Goal: Task Accomplishment & Management: Manage account settings

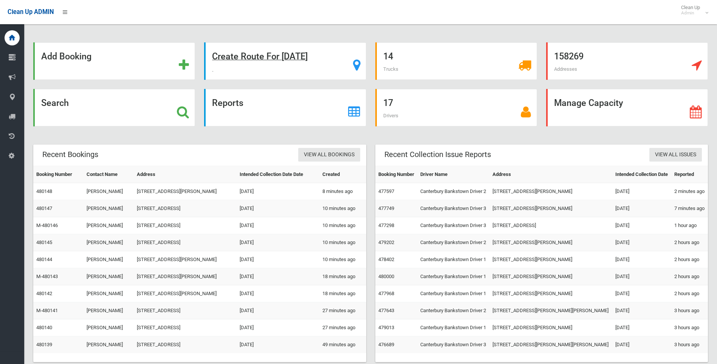
scroll to position [16, 0]
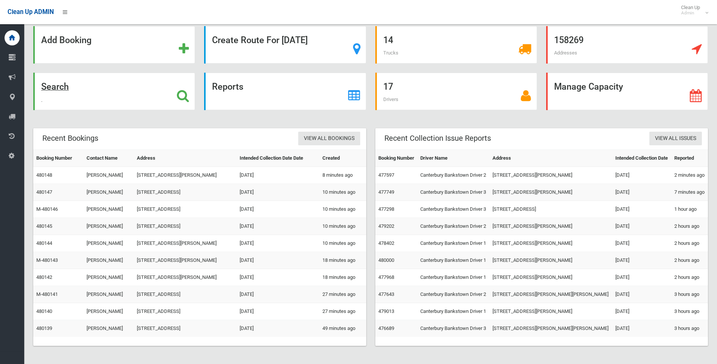
click at [180, 92] on icon at bounding box center [183, 95] width 12 height 13
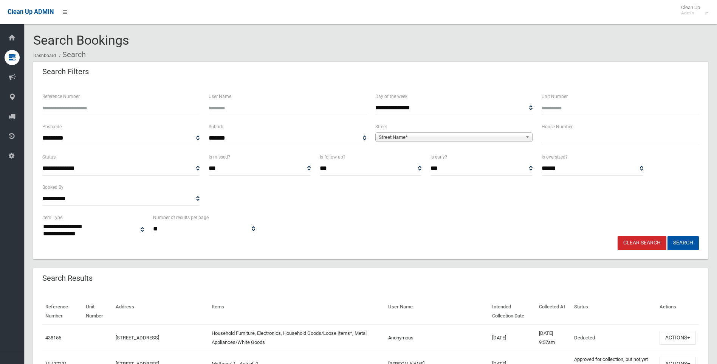
select select
click at [554, 133] on input "text" at bounding box center [620, 138] width 157 height 14
type input "**"
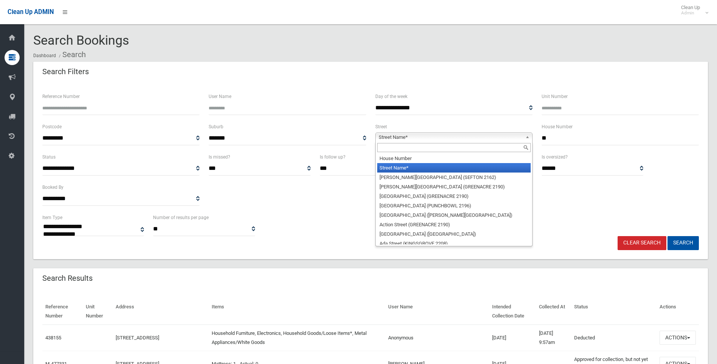
click at [454, 137] on span "Street Name*" at bounding box center [451, 137] width 144 height 9
click at [415, 148] on input "text" at bounding box center [453, 147] width 153 height 9
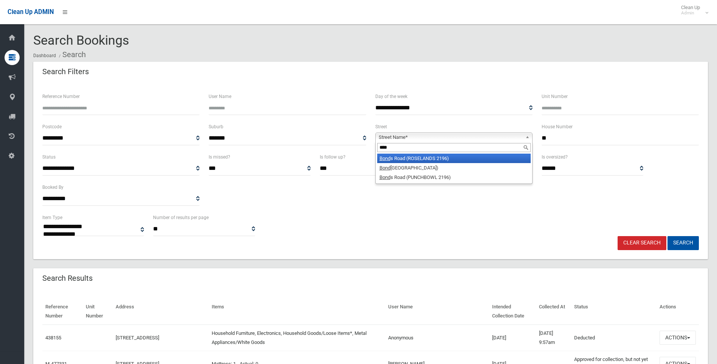
type input "*****"
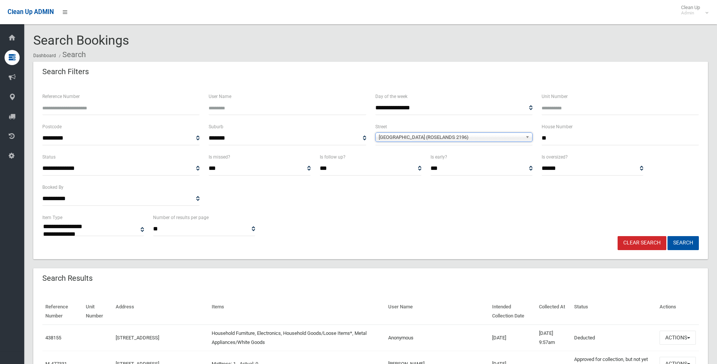
click at [434, 144] on span "**********" at bounding box center [453, 138] width 157 height 14
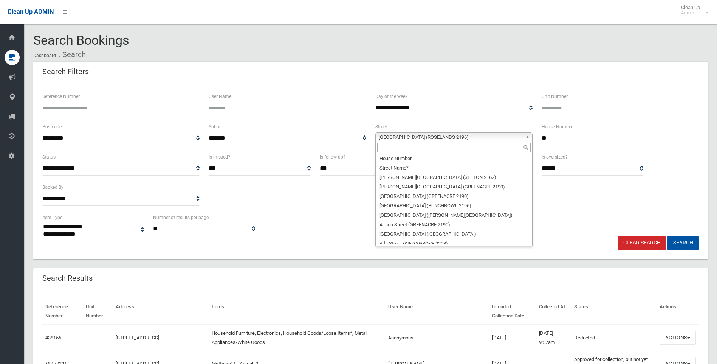
click at [434, 140] on span "Bonds Road (ROSELANDS 2196)" at bounding box center [451, 137] width 144 height 9
click at [422, 149] on input "text" at bounding box center [453, 147] width 153 height 9
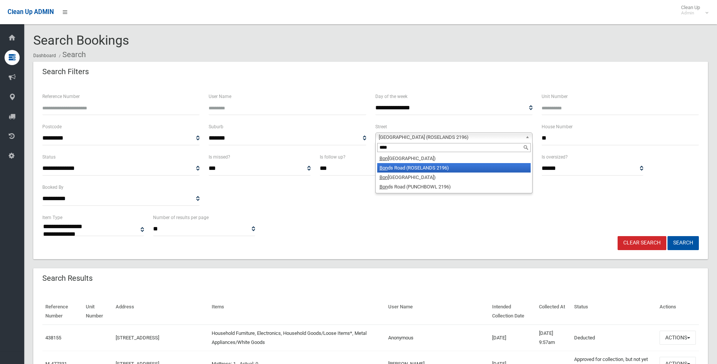
scroll to position [0, 0]
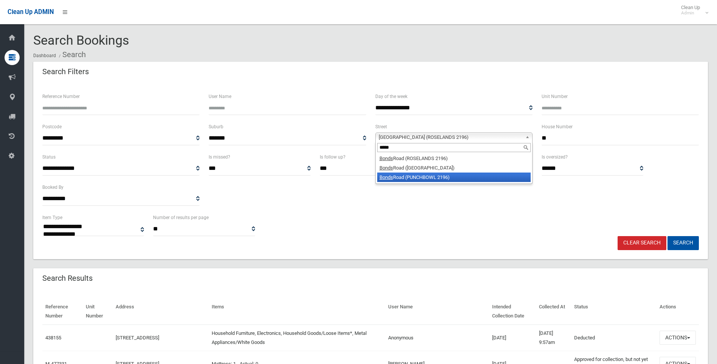
type input "*****"
click at [433, 176] on li "Bonds Road (PUNCHBOWL 2196)" at bounding box center [453, 176] width 153 height 9
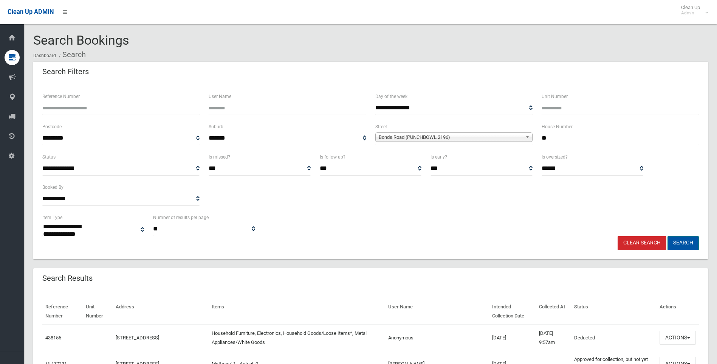
click at [686, 240] on button "Search" at bounding box center [683, 243] width 31 height 14
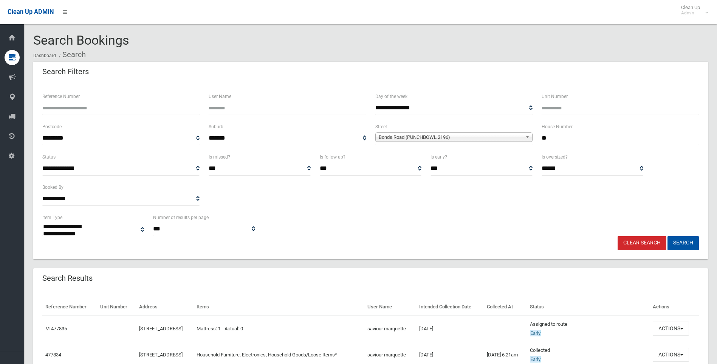
select select
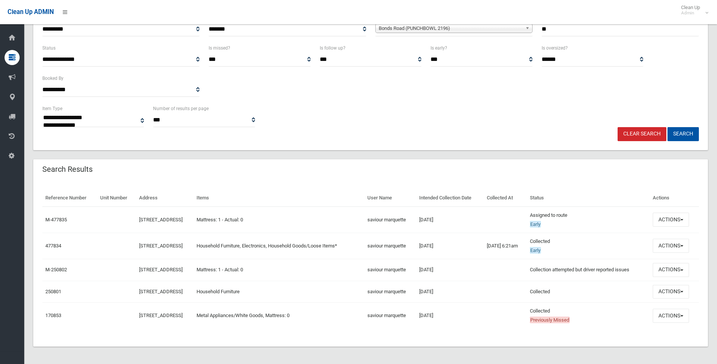
scroll to position [110, 0]
click at [664, 250] on button "Actions" at bounding box center [671, 245] width 36 height 14
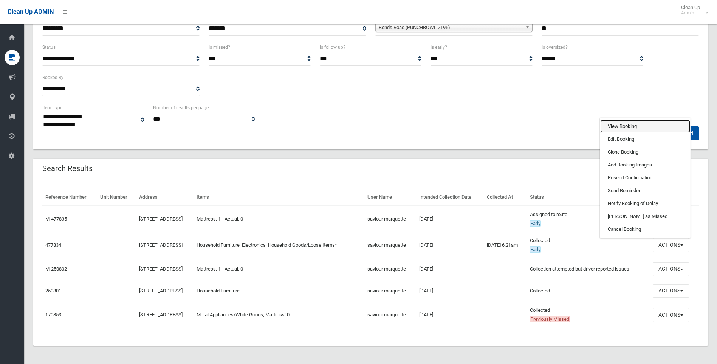
click at [625, 127] on link "View Booking" at bounding box center [645, 126] width 90 height 13
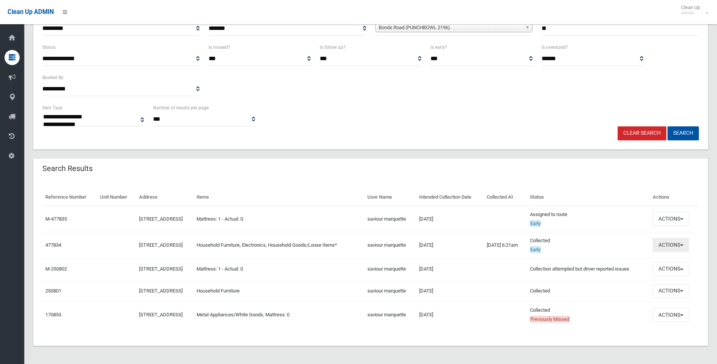
click at [668, 251] on button "Actions" at bounding box center [671, 245] width 36 height 14
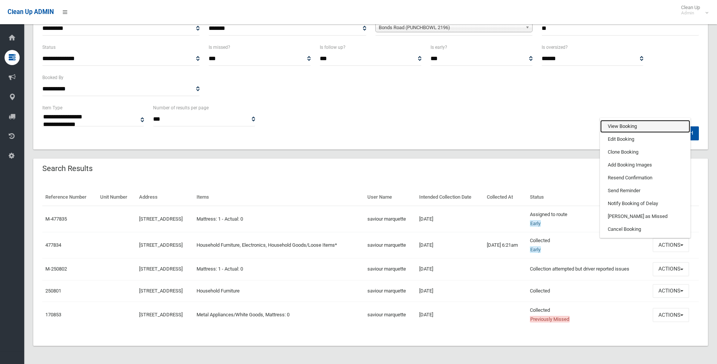
click at [620, 128] on link "View Booking" at bounding box center [645, 126] width 90 height 13
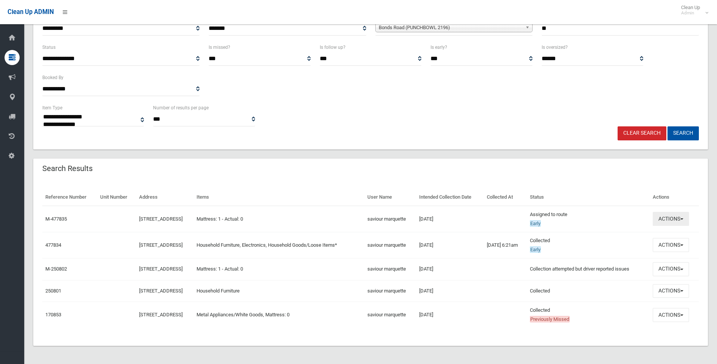
click at [676, 213] on button "Actions" at bounding box center [671, 219] width 36 height 14
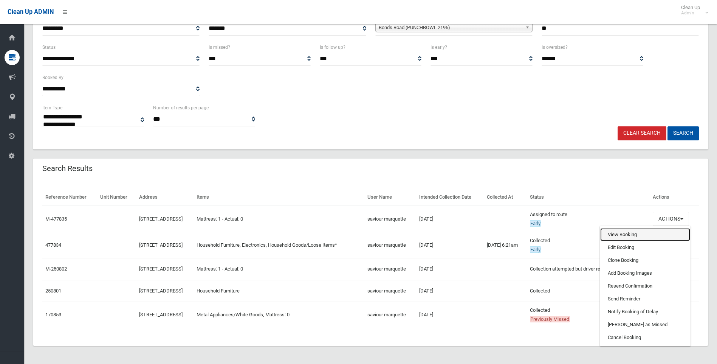
click at [640, 231] on link "View Booking" at bounding box center [645, 234] width 90 height 13
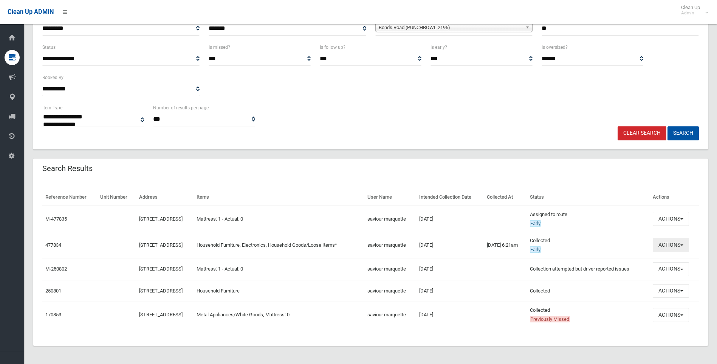
click at [679, 245] on button "Actions" at bounding box center [671, 245] width 36 height 14
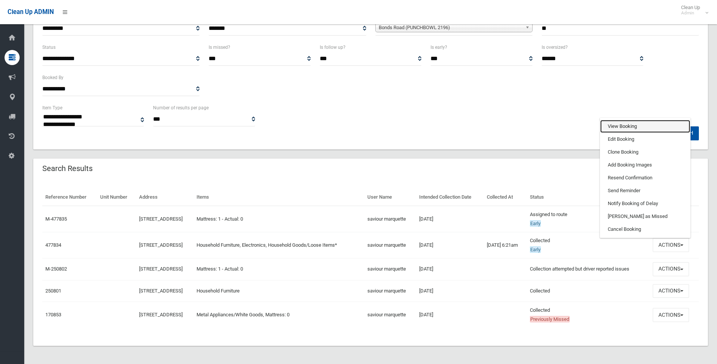
click at [627, 127] on link "View Booking" at bounding box center [645, 126] width 90 height 13
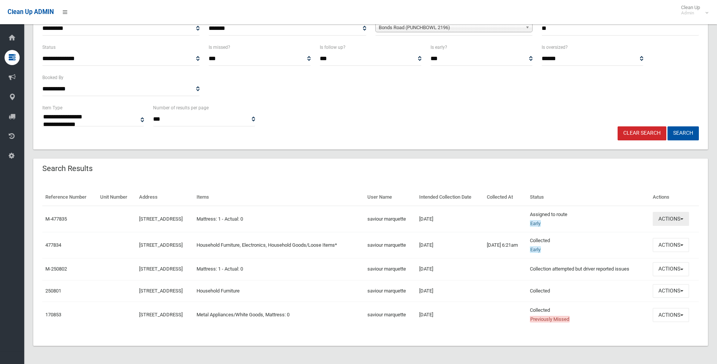
click at [667, 215] on button "Actions" at bounding box center [671, 219] width 36 height 14
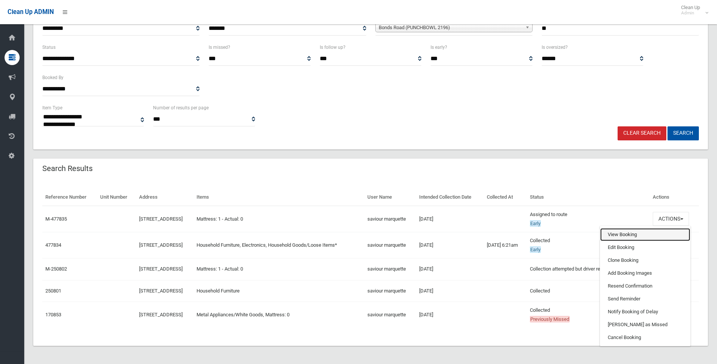
click at [617, 234] on link "View Booking" at bounding box center [645, 234] width 90 height 13
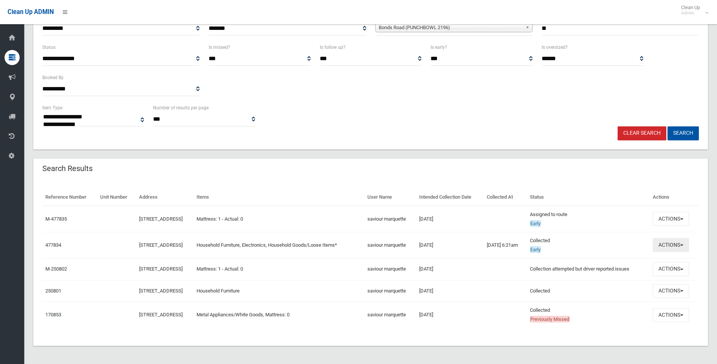
click at [674, 247] on button "Actions" at bounding box center [671, 245] width 36 height 14
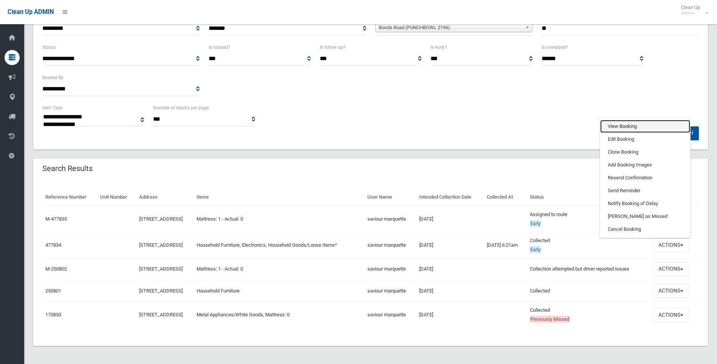
click at [642, 126] on link "View Booking" at bounding box center [645, 126] width 90 height 13
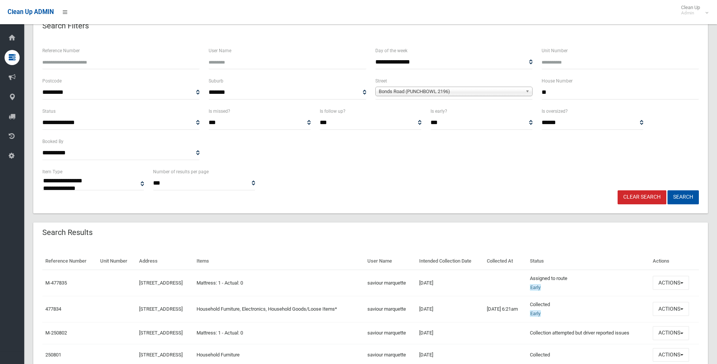
scroll to position [0, 0]
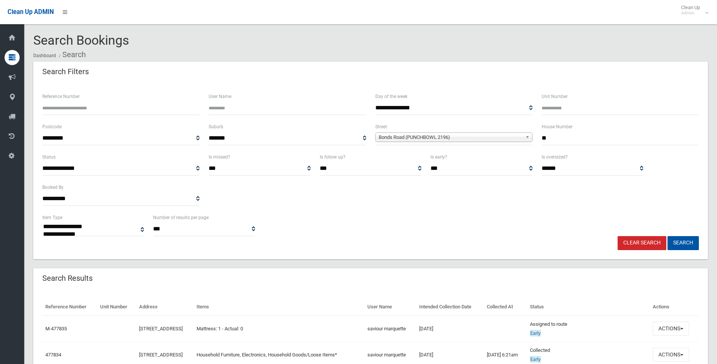
drag, startPoint x: 565, startPoint y: 140, endPoint x: 498, endPoint y: 135, distance: 67.0
click at [498, 135] on div "**********" at bounding box center [371, 137] width 666 height 30
type input "***"
click at [446, 137] on span "Bonds Road (PUNCHBOWL 2196)" at bounding box center [451, 137] width 144 height 9
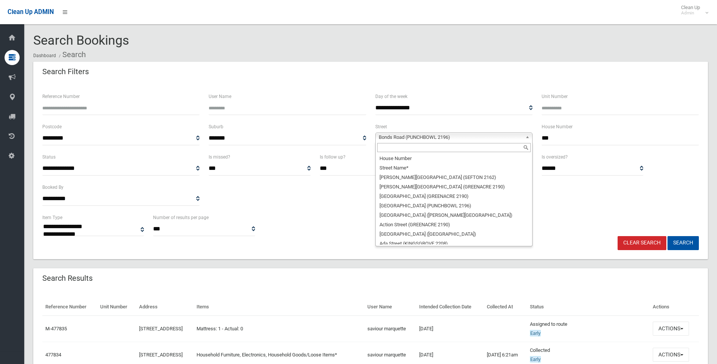
scroll to position [2442, 0]
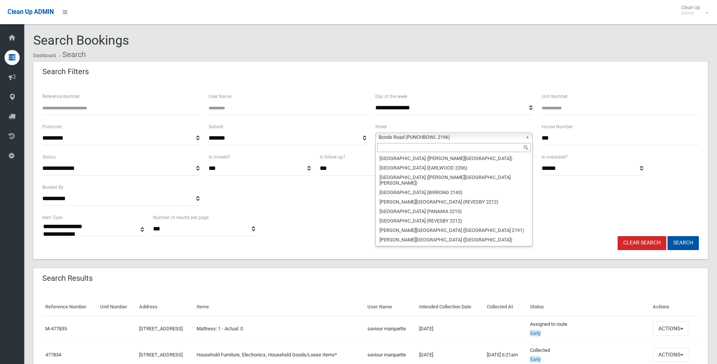
click at [402, 147] on input "text" at bounding box center [453, 147] width 153 height 9
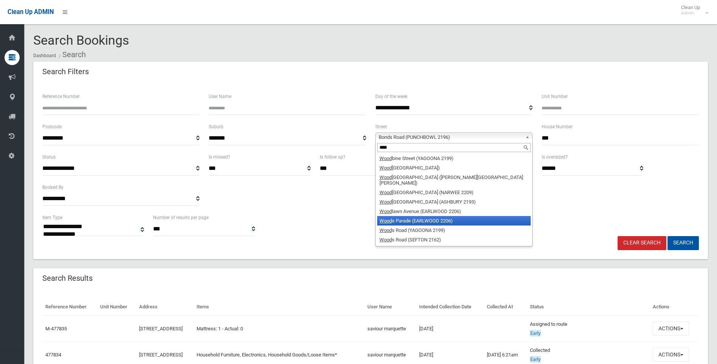
type input "****"
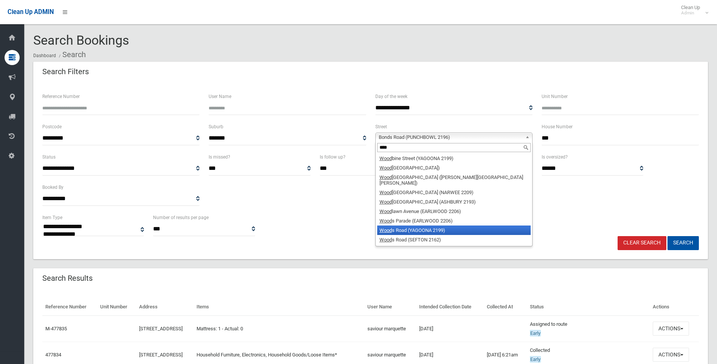
click at [450, 225] on li "Wood s Road (YAGOONA 2199)" at bounding box center [453, 229] width 153 height 9
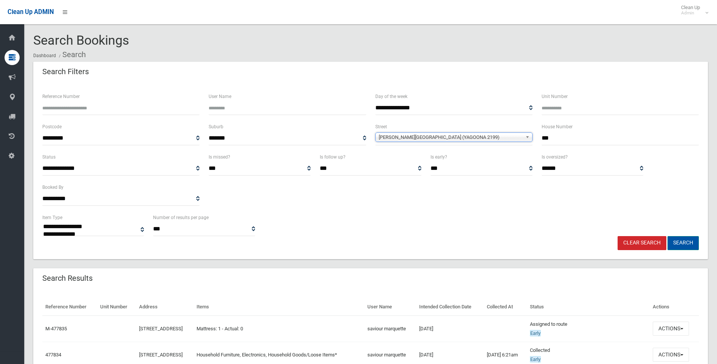
click at [680, 238] on button "Search" at bounding box center [683, 243] width 31 height 14
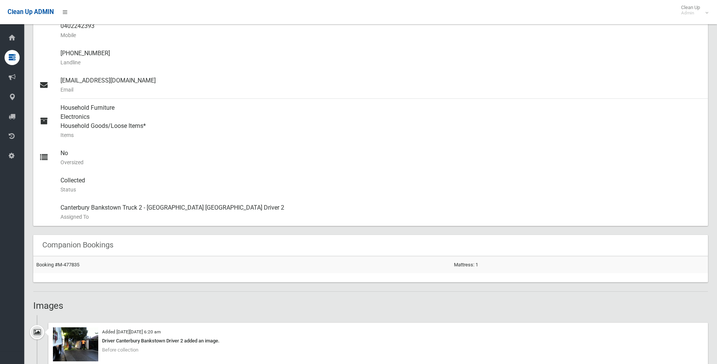
scroll to position [378, 0]
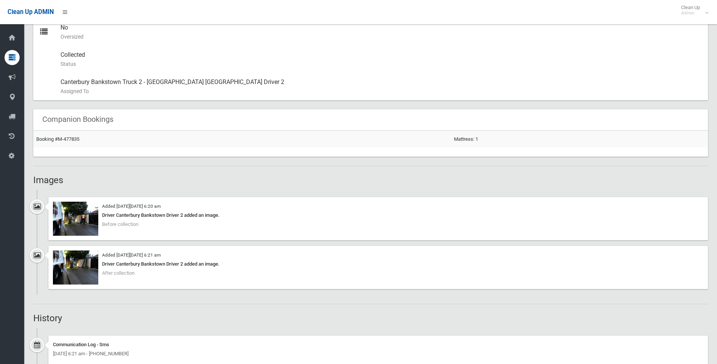
scroll to position [491, 0]
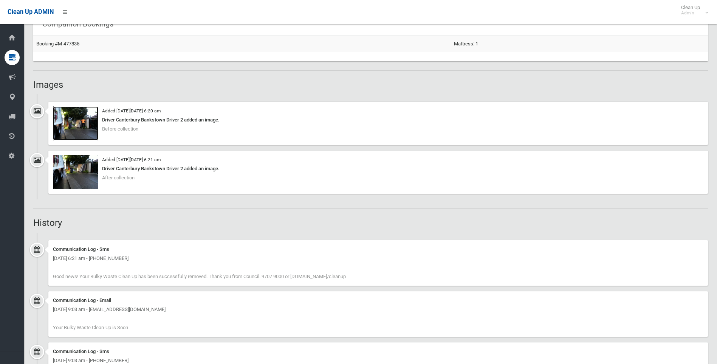
click at [73, 119] on img at bounding box center [75, 123] width 45 height 34
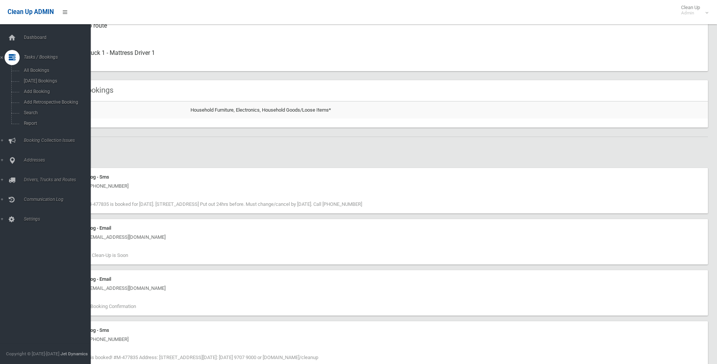
scroll to position [329, 0]
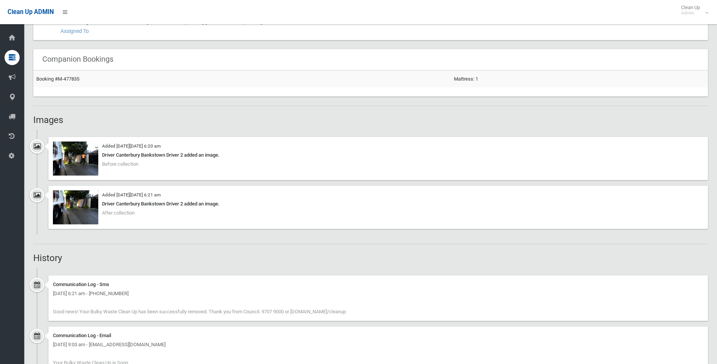
scroll to position [567, 0]
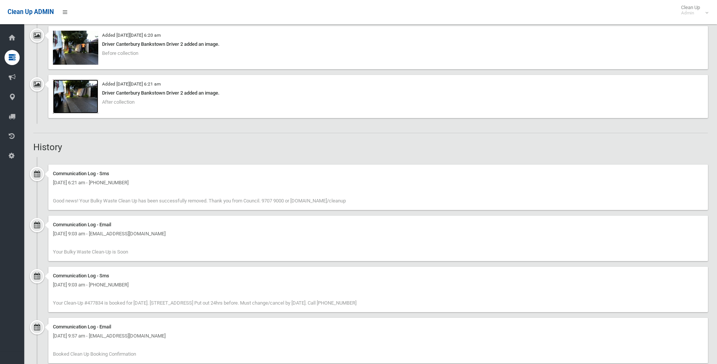
click at [67, 96] on img at bounding box center [75, 96] width 45 height 34
click at [82, 51] on img at bounding box center [75, 48] width 45 height 34
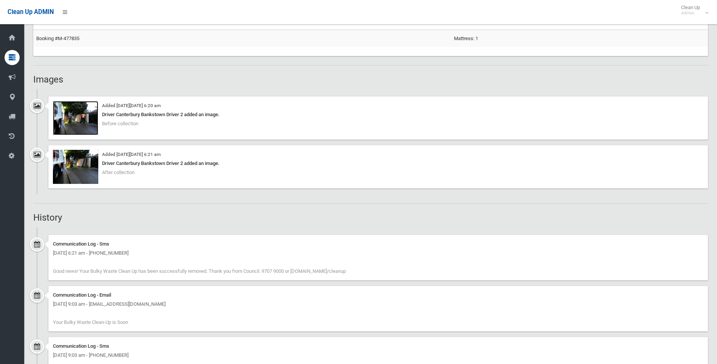
scroll to position [378, 0]
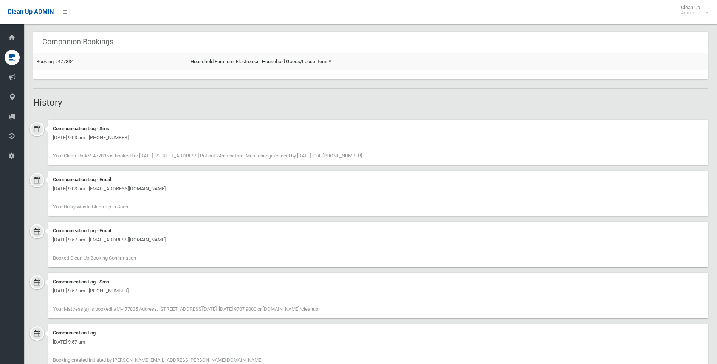
scroll to position [480, 0]
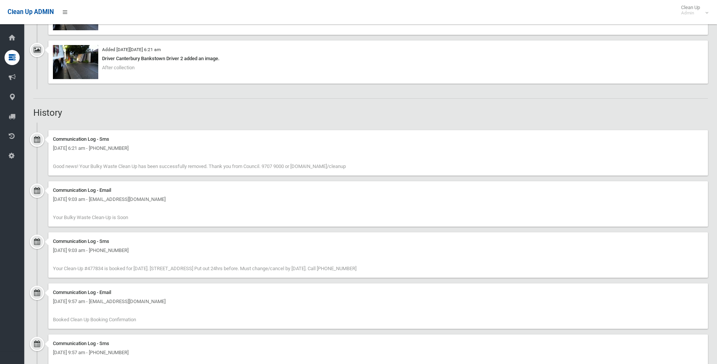
scroll to position [529, 0]
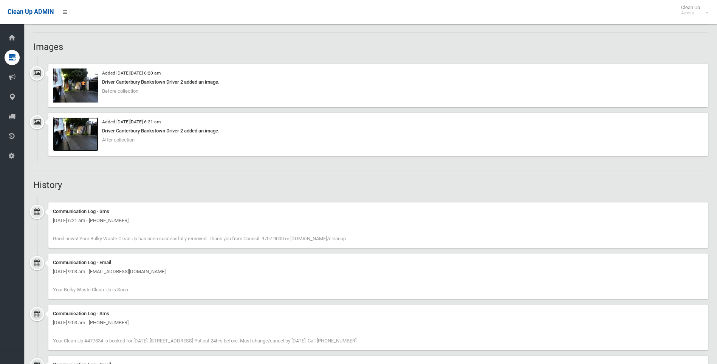
click at [81, 129] on img at bounding box center [75, 134] width 45 height 34
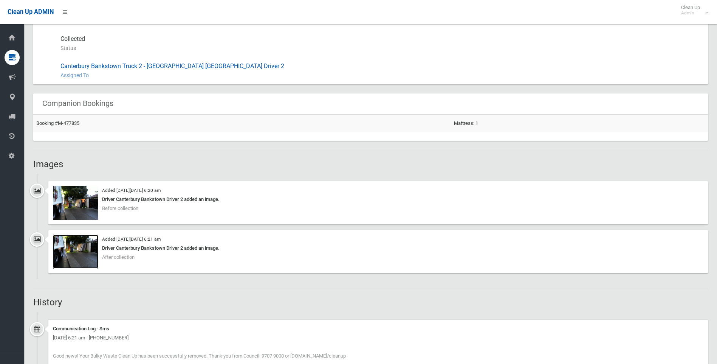
scroll to position [454, 0]
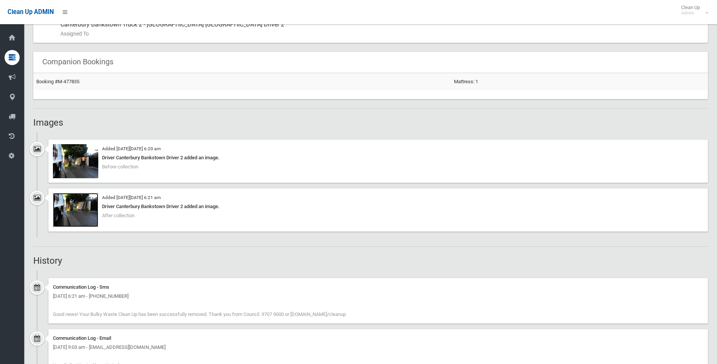
click at [88, 206] on img at bounding box center [75, 210] width 45 height 34
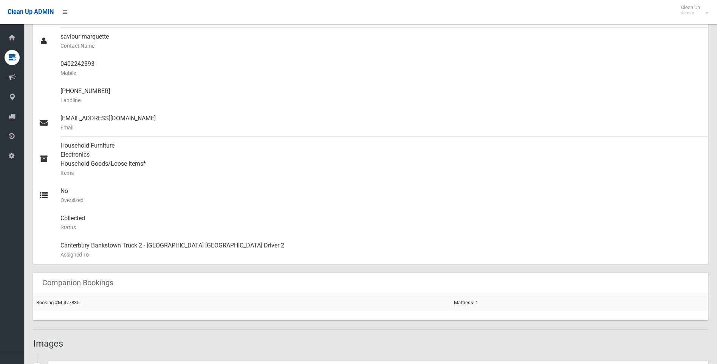
scroll to position [302, 0]
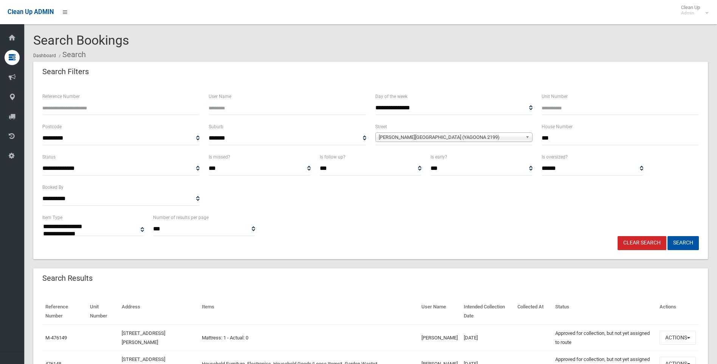
select select
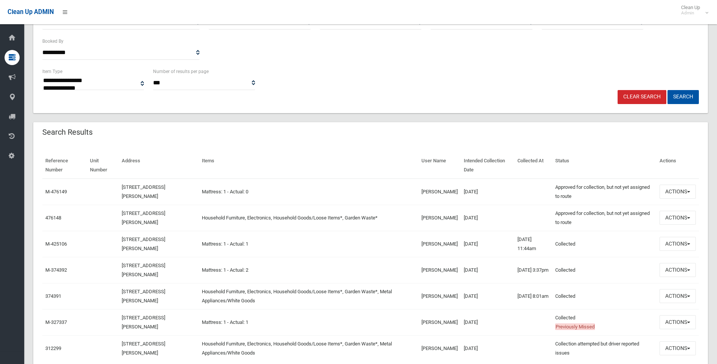
scroll to position [151, 0]
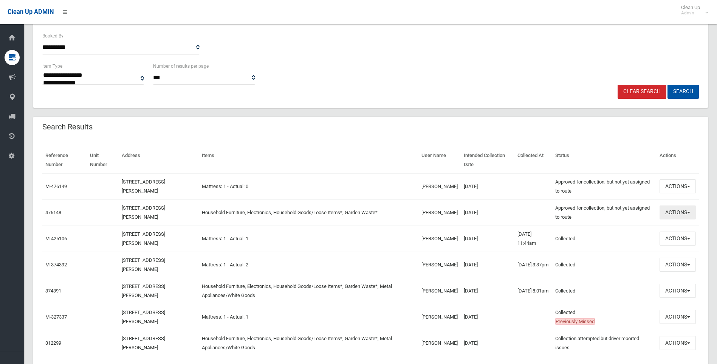
click at [666, 211] on button "Actions" at bounding box center [678, 212] width 36 height 14
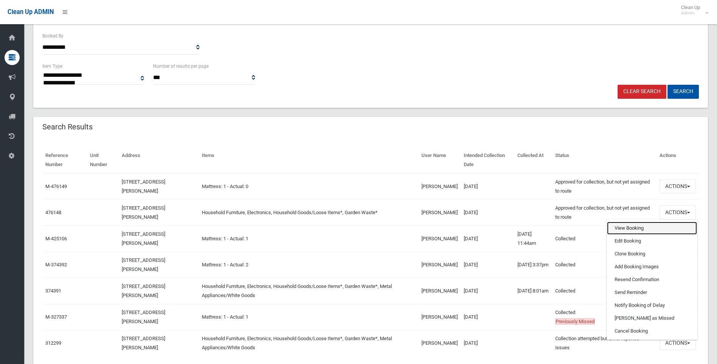
click at [633, 228] on link "View Booking" at bounding box center [652, 228] width 90 height 13
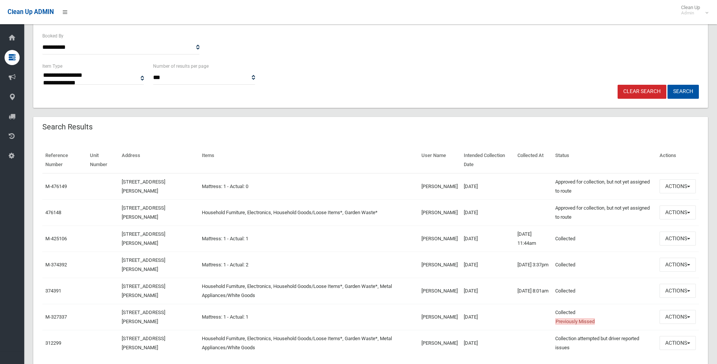
click at [375, 132] on div "Search Results" at bounding box center [370, 127] width 675 height 21
click at [691, 214] on button "Actions" at bounding box center [678, 212] width 36 height 14
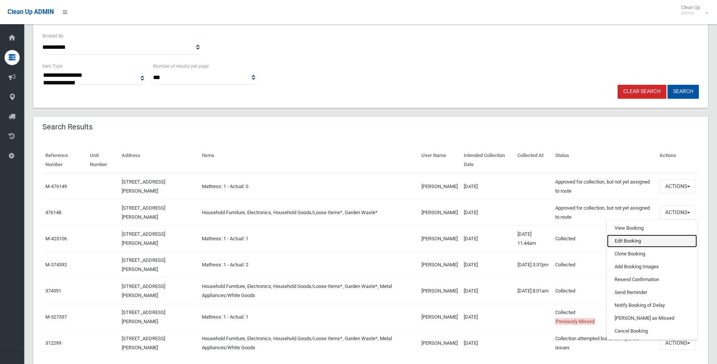
click at [629, 239] on link "Edit Booking" at bounding box center [652, 240] width 90 height 13
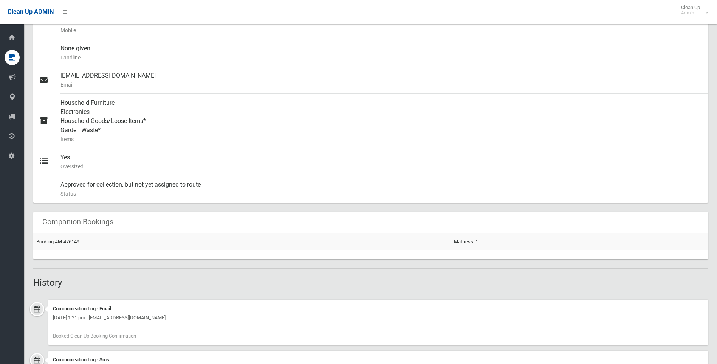
scroll to position [318, 0]
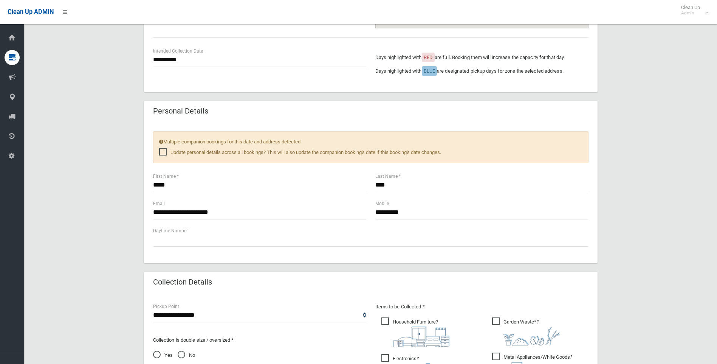
scroll to position [265, 0]
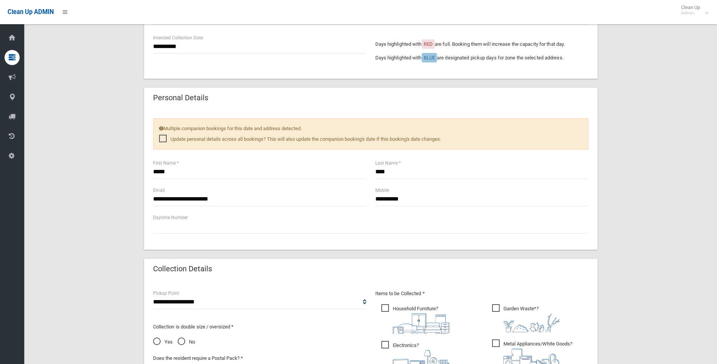
drag, startPoint x: 189, startPoint y: 178, endPoint x: 156, endPoint y: 176, distance: 33.0
click at [156, 176] on div "***** First Name *" at bounding box center [260, 172] width 222 height 27
drag, startPoint x: 172, startPoint y: 172, endPoint x: 153, endPoint y: 172, distance: 18.9
click at [152, 172] on div "***** First Name *" at bounding box center [260, 172] width 222 height 27
type input "*****"
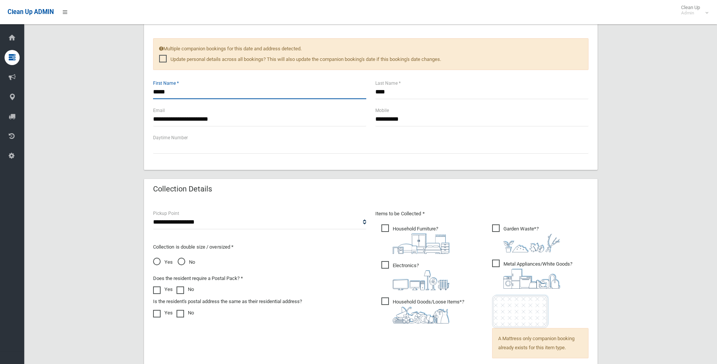
scroll to position [340, 0]
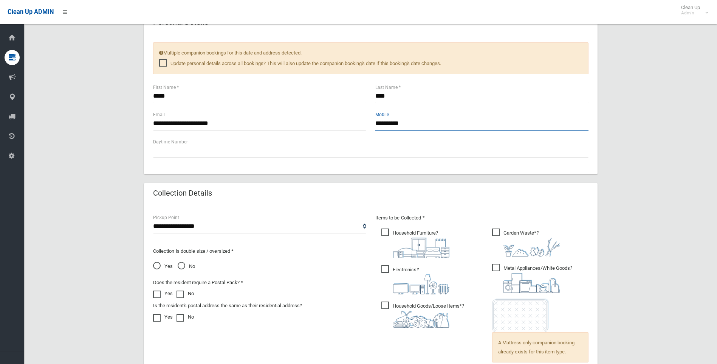
drag, startPoint x: 423, startPoint y: 125, endPoint x: 367, endPoint y: 124, distance: 56.7
click at [367, 124] on div "**********" at bounding box center [371, 123] width 445 height 27
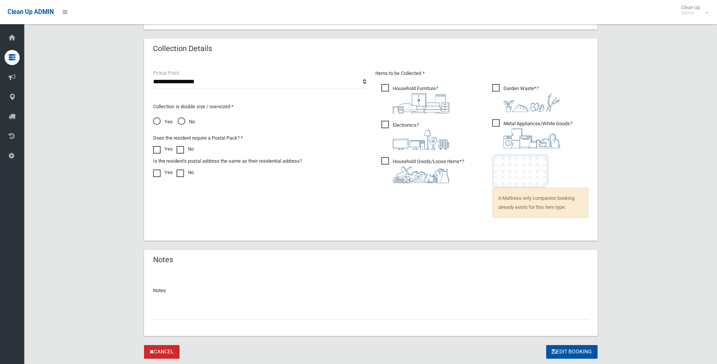
scroll to position [507, 0]
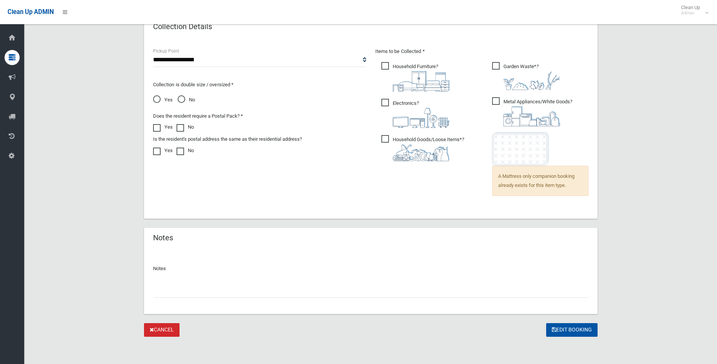
click at [209, 280] on div at bounding box center [371, 288] width 436 height 20
click at [215, 295] on input "text" at bounding box center [371, 291] width 436 height 14
paste input "**********"
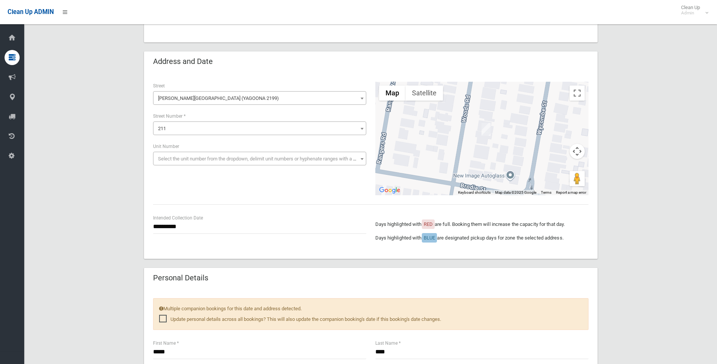
scroll to position [78, 0]
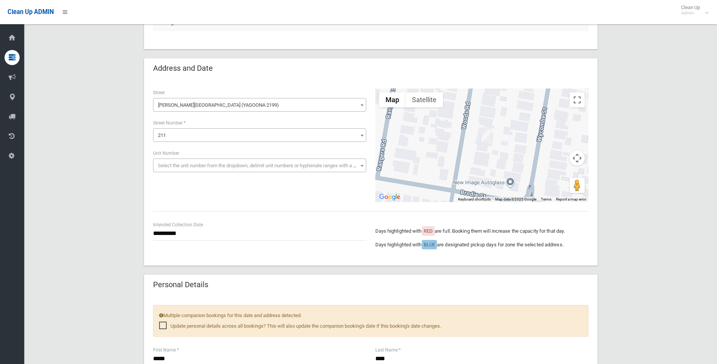
type input "**********"
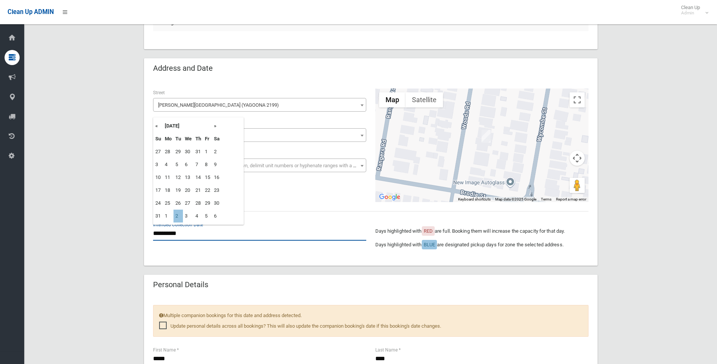
click at [197, 234] on input "**********" at bounding box center [259, 233] width 213 height 14
click at [216, 126] on th "»" at bounding box center [216, 125] width 9 height 13
click at [213, 125] on th "»" at bounding box center [216, 125] width 9 height 13
click at [181, 163] on td "7" at bounding box center [178, 164] width 9 height 13
type input "**********"
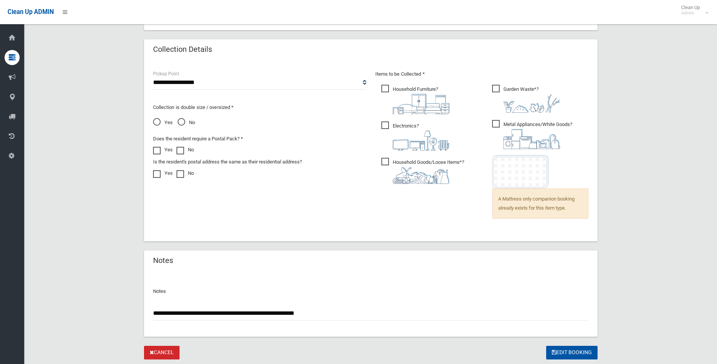
scroll to position [507, 0]
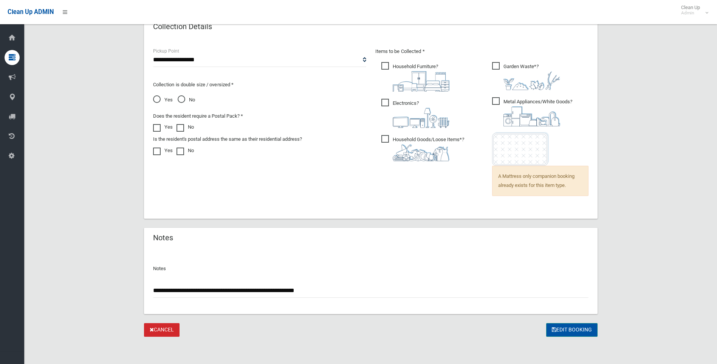
click at [566, 329] on button "Edit Booking" at bounding box center [571, 330] width 51 height 14
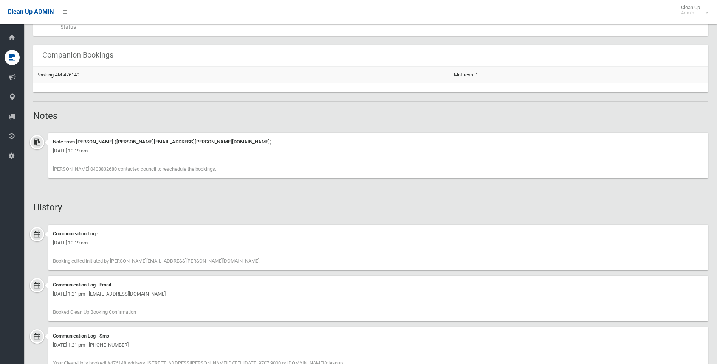
scroll to position [470, 0]
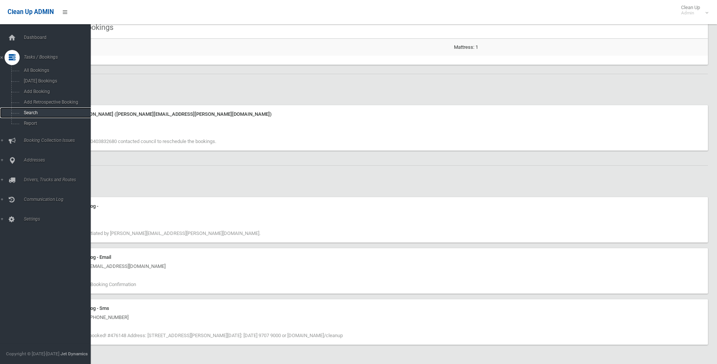
click at [36, 115] on span "Search" at bounding box center [56, 112] width 68 height 5
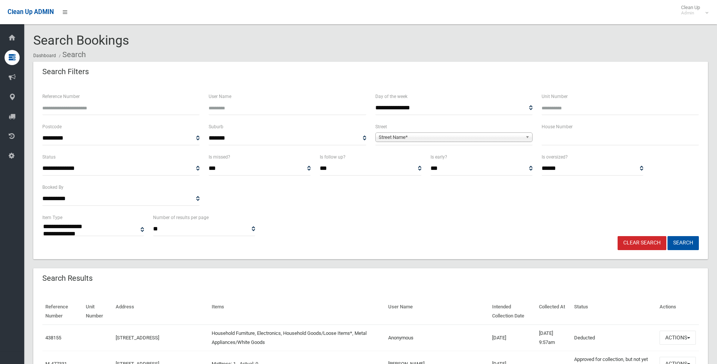
select select
click at [565, 137] on input "text" at bounding box center [620, 138] width 157 height 14
type input "**"
click at [444, 134] on span "Street Name*" at bounding box center [451, 137] width 144 height 9
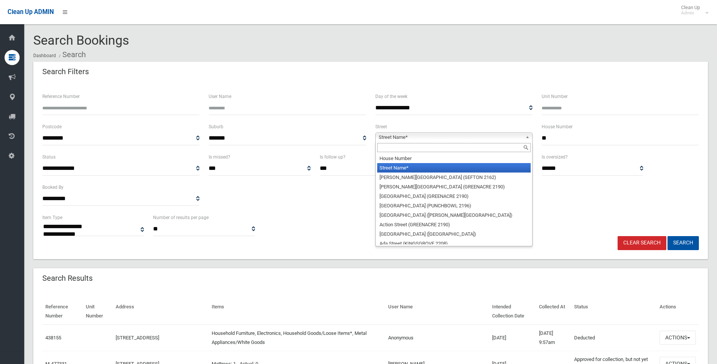
click at [431, 142] on div at bounding box center [454, 147] width 157 height 12
click at [430, 147] on input "text" at bounding box center [453, 147] width 153 height 9
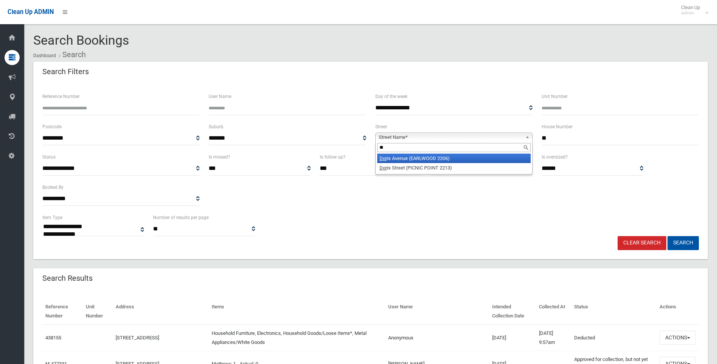
type input "*"
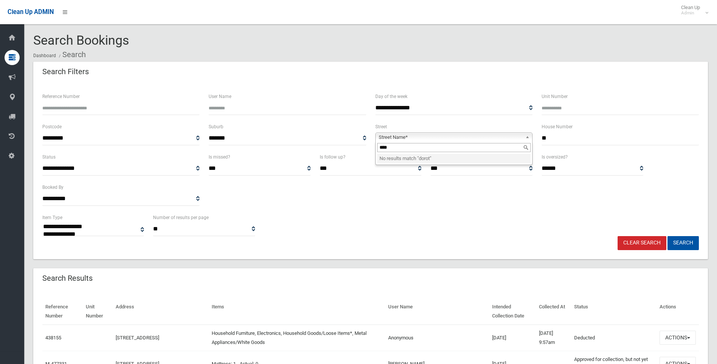
type input "***"
drag, startPoint x: 398, startPoint y: 147, endPoint x: 369, endPoint y: 147, distance: 28.7
click at [367, 147] on div "**********" at bounding box center [371, 137] width 666 height 30
click at [417, 135] on span "Street Name*" at bounding box center [451, 137] width 144 height 9
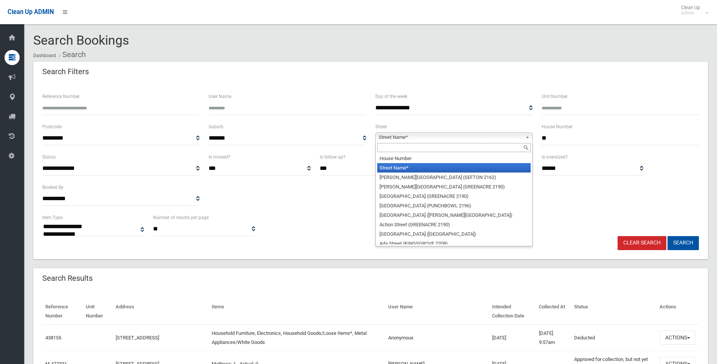
click at [397, 147] on input "text" at bounding box center [453, 147] width 153 height 9
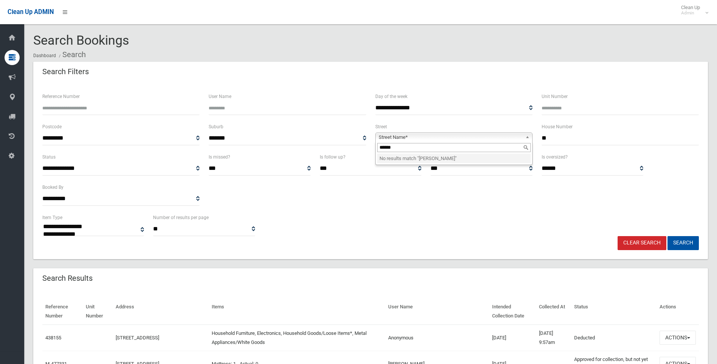
type input "*****"
drag, startPoint x: 414, startPoint y: 147, endPoint x: 346, endPoint y: 149, distance: 68.1
click at [346, 149] on div "**********" at bounding box center [371, 137] width 666 height 30
type input "**********"
drag, startPoint x: 550, startPoint y: 135, endPoint x: 513, endPoint y: 137, distance: 37.8
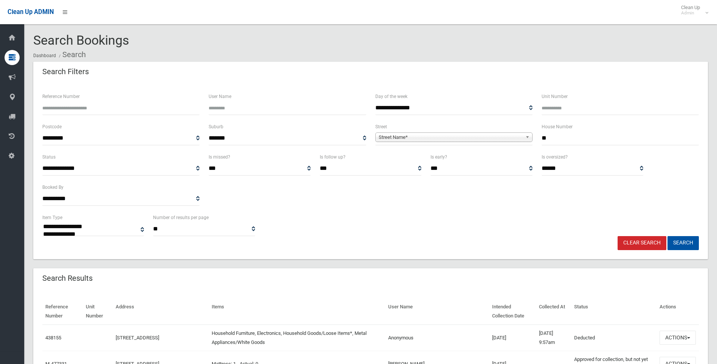
click at [513, 137] on div "**********" at bounding box center [371, 137] width 666 height 30
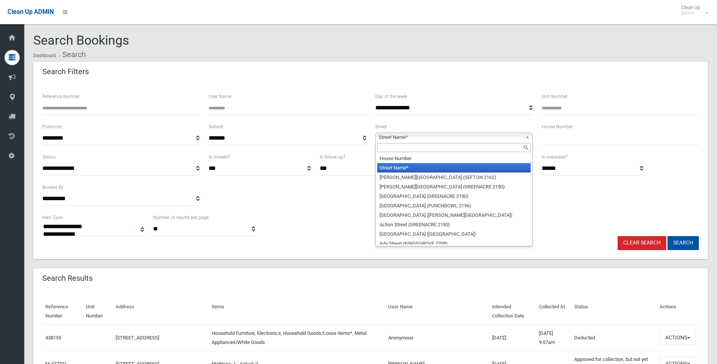
click at [480, 138] on span "Street Name*" at bounding box center [451, 137] width 144 height 9
click at [436, 151] on input "text" at bounding box center [453, 147] width 153 height 9
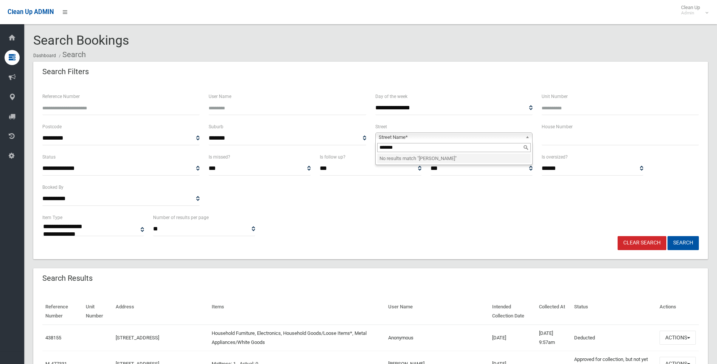
type input "*******"
drag, startPoint x: 575, startPoint y: 134, endPoint x: 543, endPoint y: 137, distance: 32.3
click at [543, 137] on input "text" at bounding box center [620, 138] width 157 height 14
type input "**"
click at [475, 136] on span "Street Name*" at bounding box center [451, 137] width 144 height 9
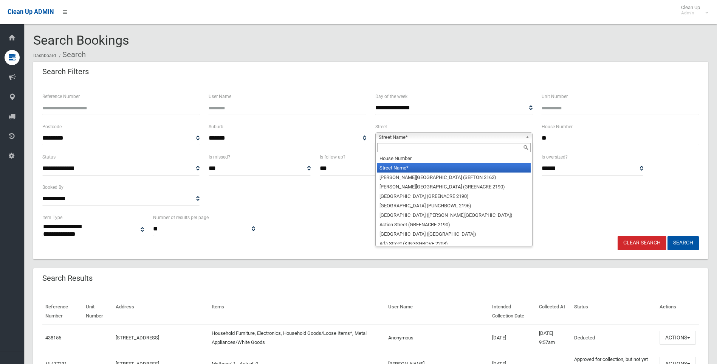
click at [434, 145] on input "text" at bounding box center [453, 147] width 153 height 9
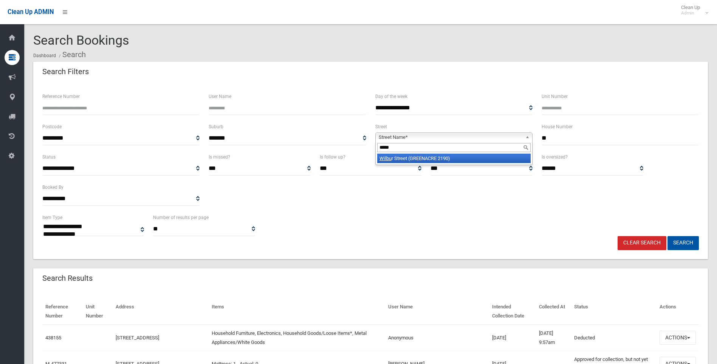
type input "*****"
click at [444, 159] on li "Wilbu r Street (GREENACRE 2190)" at bounding box center [453, 157] width 153 height 9
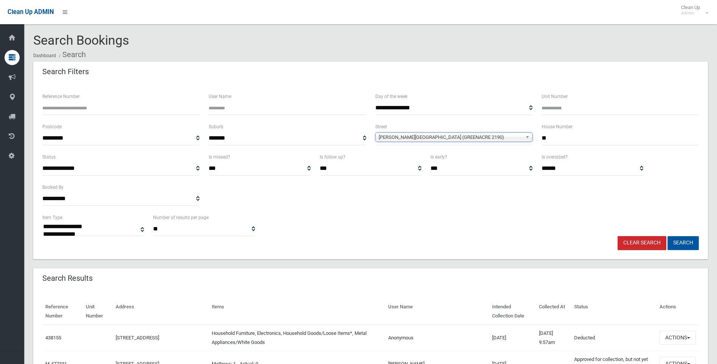
click at [676, 243] on button "Search" at bounding box center [683, 243] width 31 height 14
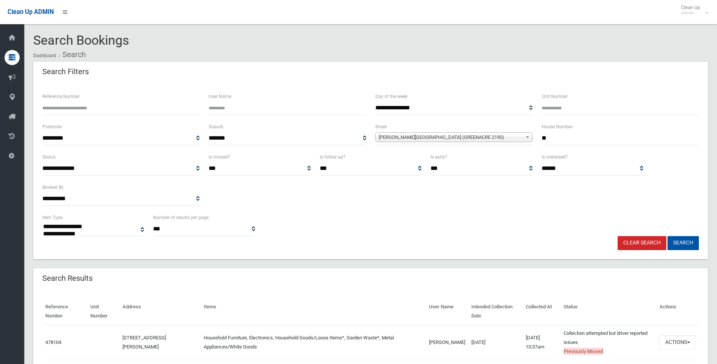
select select
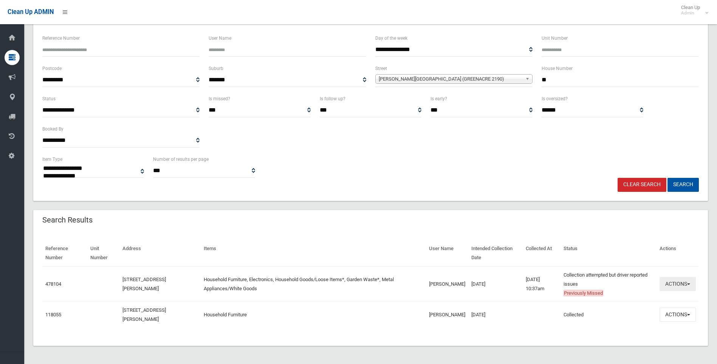
click at [664, 283] on button "Actions" at bounding box center [678, 284] width 36 height 14
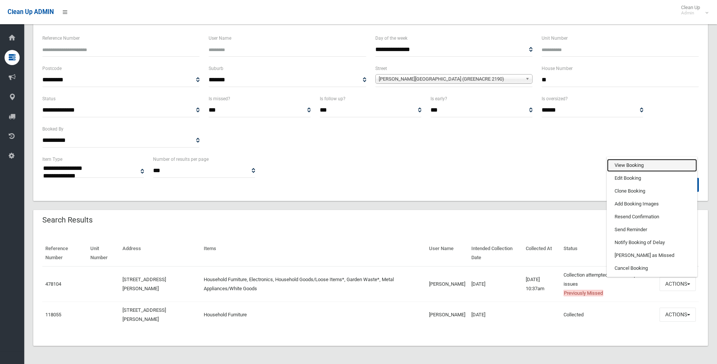
click at [625, 161] on link "View Booking" at bounding box center [652, 165] width 90 height 13
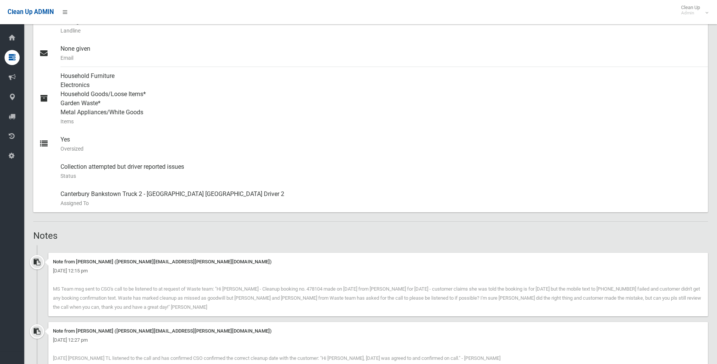
scroll to position [454, 0]
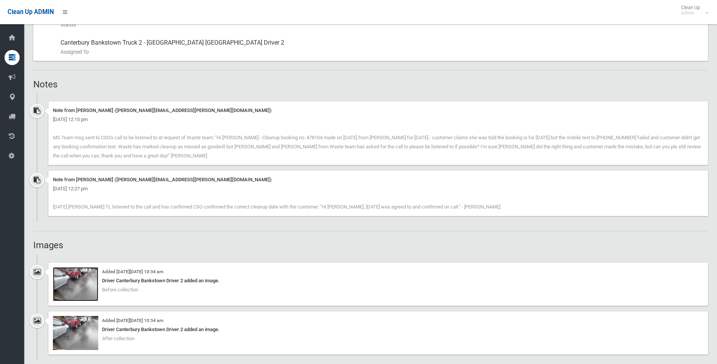
click at [88, 285] on img at bounding box center [75, 284] width 45 height 34
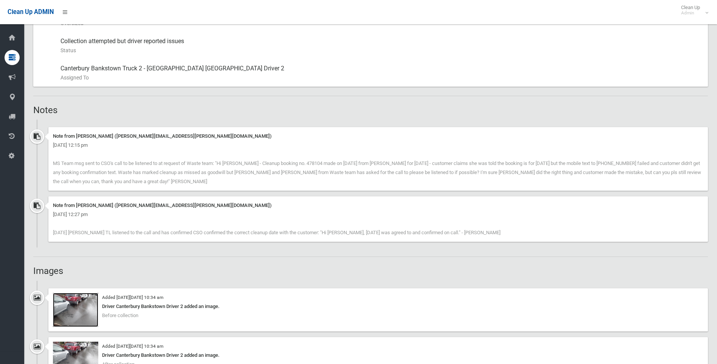
scroll to position [416, 0]
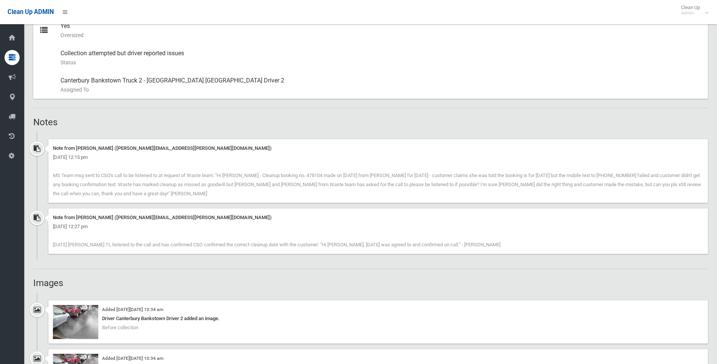
drag, startPoint x: 332, startPoint y: 205, endPoint x: 191, endPoint y: 204, distance: 141.8
click at [191, 204] on div "Note from [PERSON_NAME] ([PERSON_NAME][EMAIL_ADDRESS][PERSON_NAME][DOMAIN_NAME]…" at bounding box center [370, 173] width 675 height 69
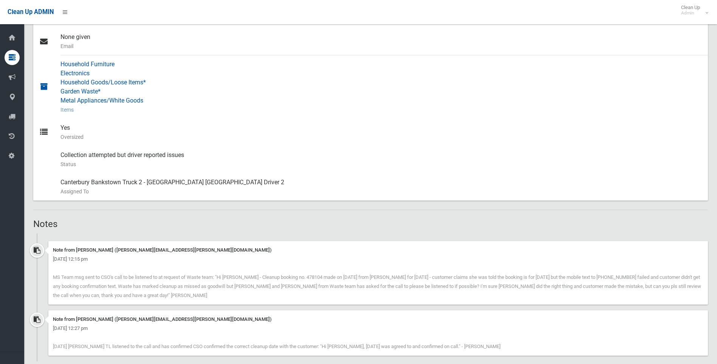
scroll to position [454, 0]
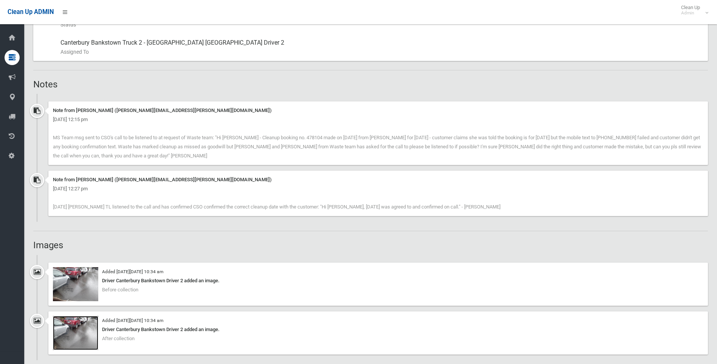
click at [76, 330] on img at bounding box center [75, 333] width 45 height 34
click at [91, 288] on img at bounding box center [75, 284] width 45 height 34
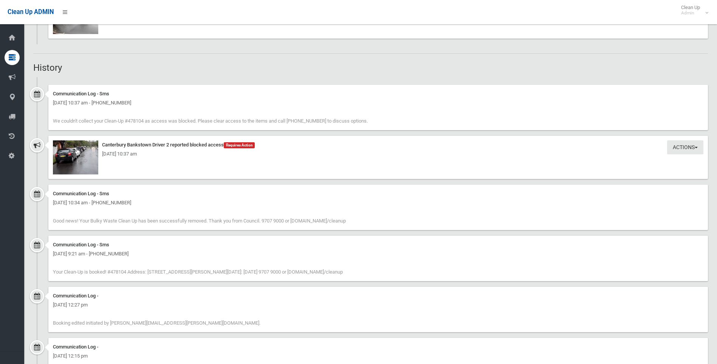
scroll to position [772, 0]
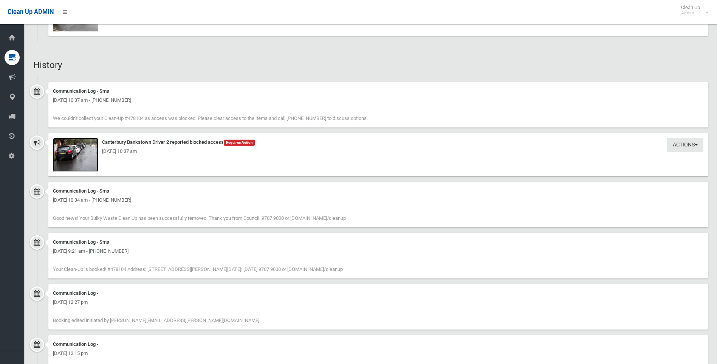
click at [84, 161] on img at bounding box center [75, 155] width 45 height 34
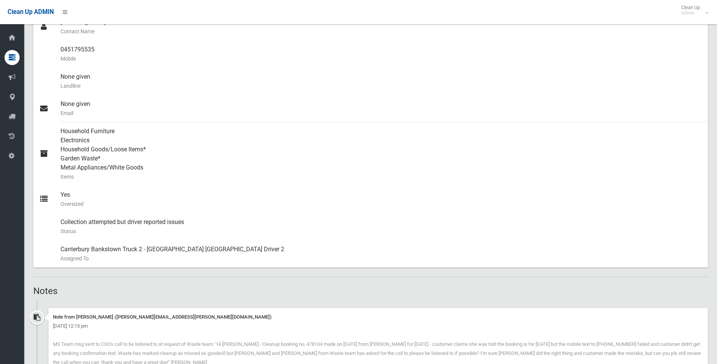
scroll to position [113, 0]
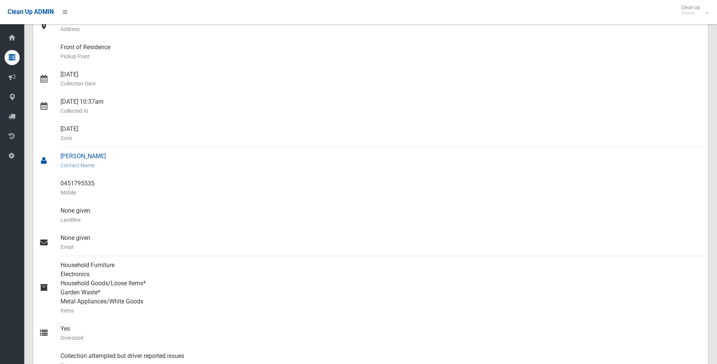
drag, startPoint x: 105, startPoint y: 157, endPoint x: 61, endPoint y: 157, distance: 44.6
click at [61, 157] on div "[PERSON_NAME] Contact Name" at bounding box center [381, 160] width 642 height 27
drag, startPoint x: 61, startPoint y: 157, endPoint x: 69, endPoint y: 157, distance: 7.9
copy div "[PERSON_NAME]"
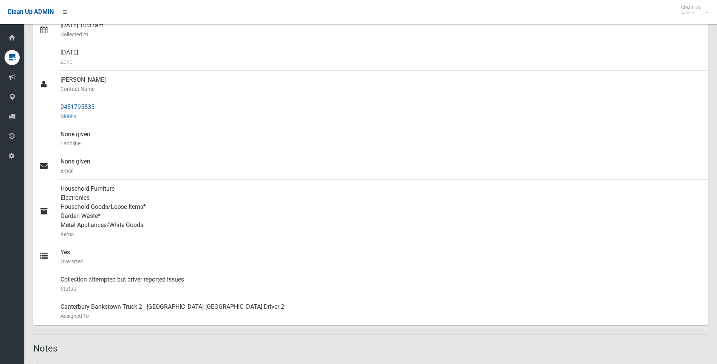
scroll to position [189, 0]
drag, startPoint x: 112, startPoint y: 113, endPoint x: 56, endPoint y: 105, distance: 56.1
click at [56, 105] on link "0451795535 Mobile" at bounding box center [370, 112] width 675 height 27
drag, startPoint x: 56, startPoint y: 105, endPoint x: 43, endPoint y: 91, distance: 19.2
click at [43, 91] on div at bounding box center [49, 84] width 21 height 27
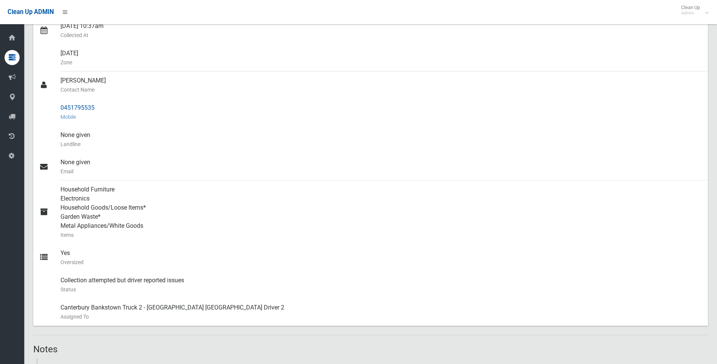
drag, startPoint x: 100, startPoint y: 107, endPoint x: 62, endPoint y: 105, distance: 38.2
click at [62, 105] on div "0451795535 Mobile" at bounding box center [381, 112] width 642 height 27
drag, startPoint x: 62, startPoint y: 105, endPoint x: 80, endPoint y: 109, distance: 18.8
copy div "0451795535"
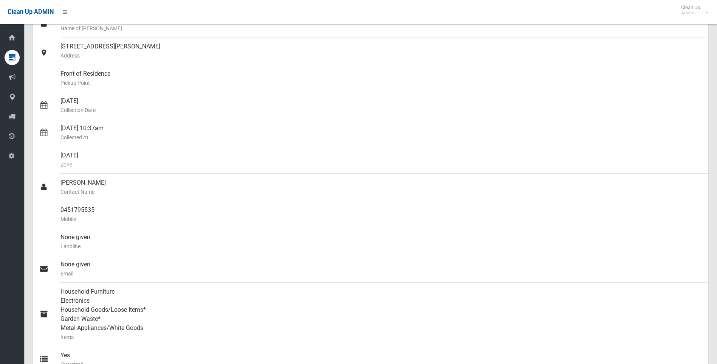
scroll to position [0, 0]
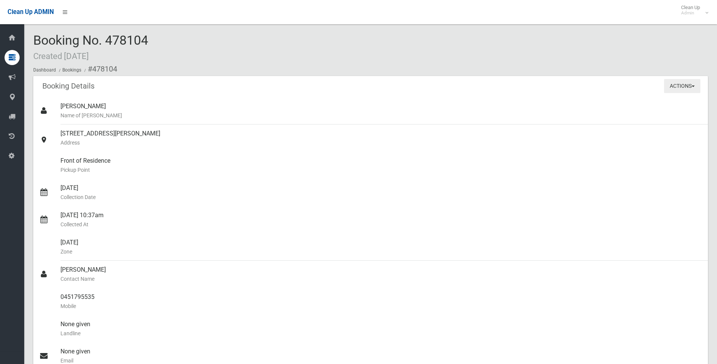
click at [678, 87] on button "Actions" at bounding box center [682, 86] width 36 height 14
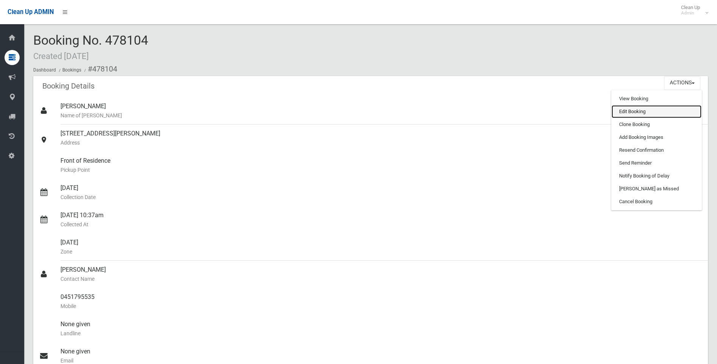
click at [626, 112] on link "Edit Booking" at bounding box center [657, 111] width 90 height 13
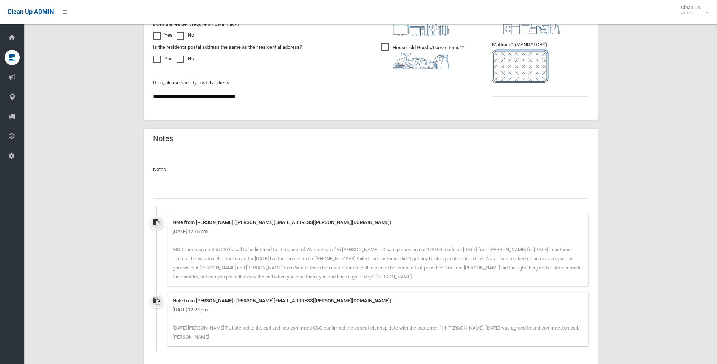
scroll to position [491, 0]
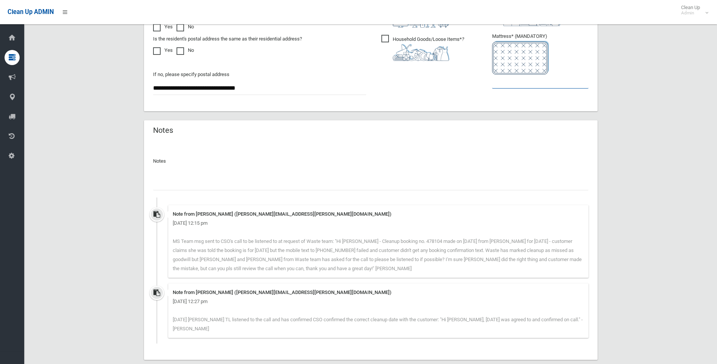
click at [527, 85] on input "text" at bounding box center [540, 81] width 96 height 14
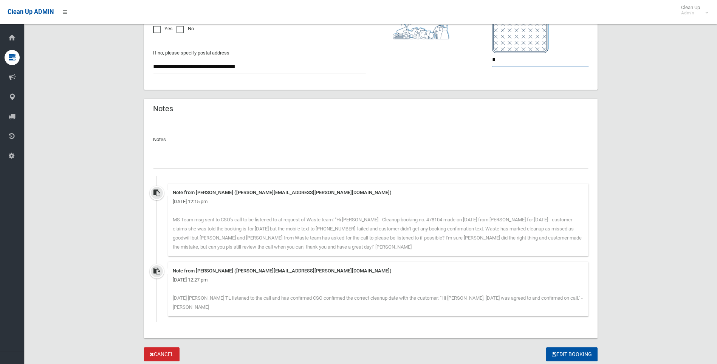
scroll to position [500, 0]
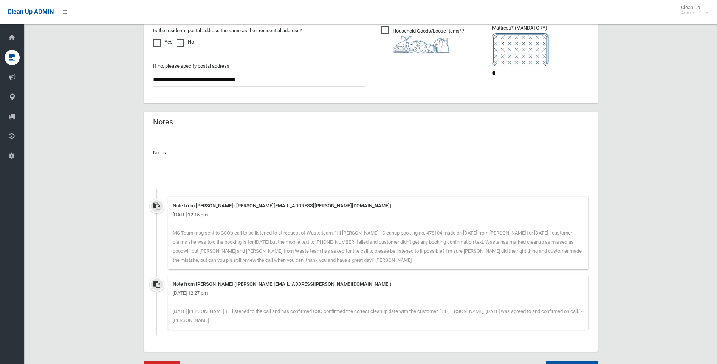
type input "*"
click at [197, 164] on div at bounding box center [371, 172] width 436 height 20
click at [199, 178] on input "text" at bounding box center [371, 175] width 436 height 14
paste input "**********"
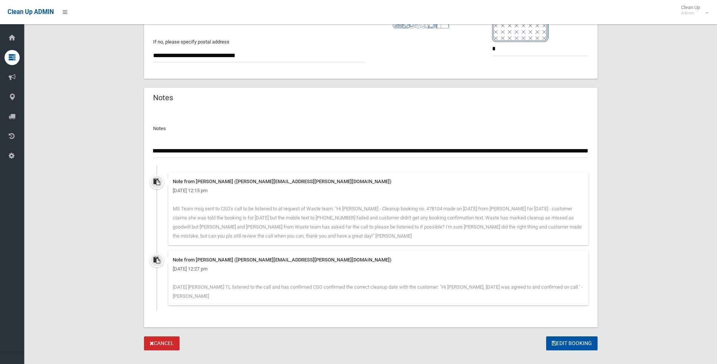
scroll to position [538, 0]
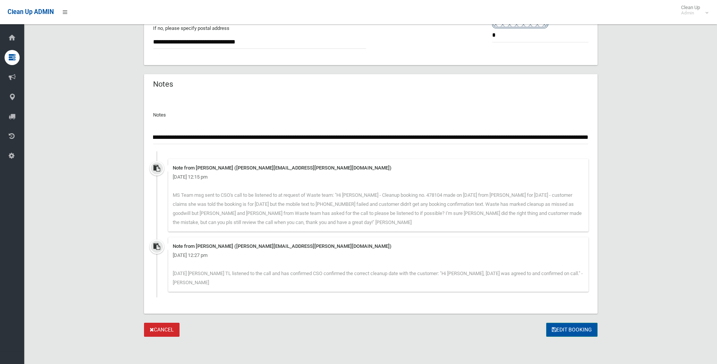
type input "**********"
click at [572, 328] on button "Edit Booking" at bounding box center [571, 329] width 51 height 14
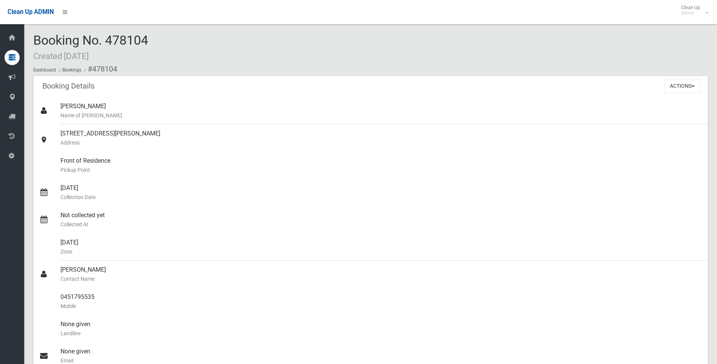
drag, startPoint x: 117, startPoint y: 39, endPoint x: 31, endPoint y: 39, distance: 85.8
drag, startPoint x: 180, startPoint y: 133, endPoint x: 60, endPoint y: 133, distance: 120.6
click at [60, 133] on link "[STREET_ADDRESS][PERSON_NAME] Address" at bounding box center [370, 137] width 675 height 27
copy link "[STREET_ADDRESS][PERSON_NAME]"
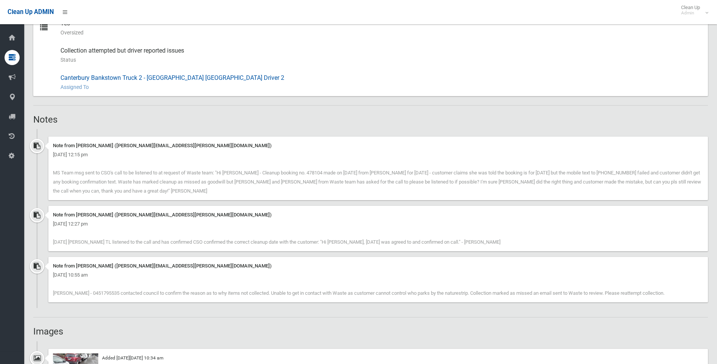
scroll to position [454, 0]
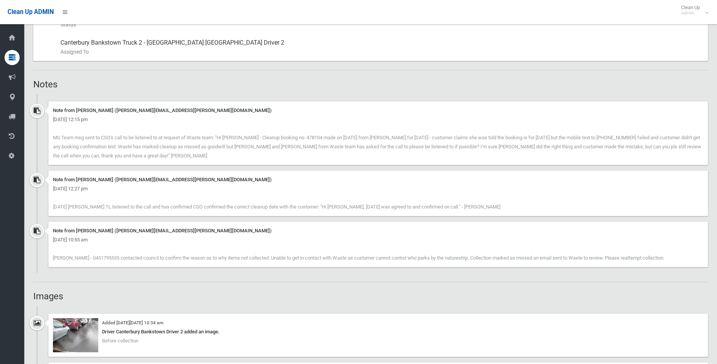
click at [422, 101] on ul "Note from [PERSON_NAME] ([PERSON_NAME][EMAIL_ADDRESS][PERSON_NAME][DOMAIN_NAME]…" at bounding box center [370, 183] width 675 height 179
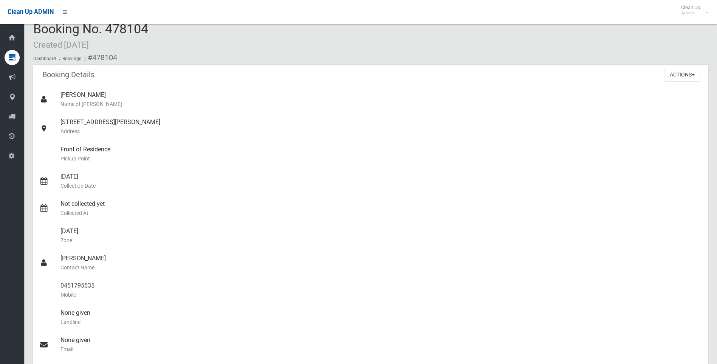
scroll to position [0, 0]
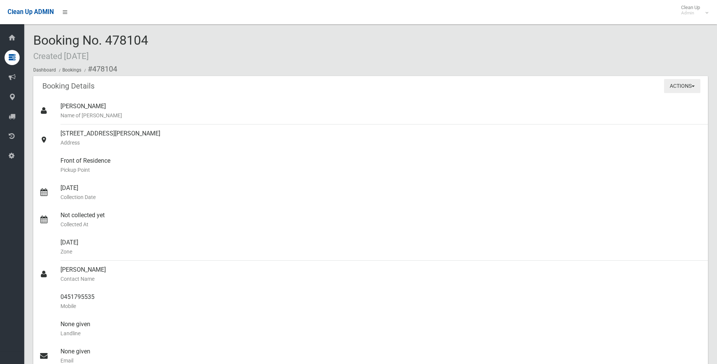
click at [681, 88] on button "Actions" at bounding box center [682, 86] width 36 height 14
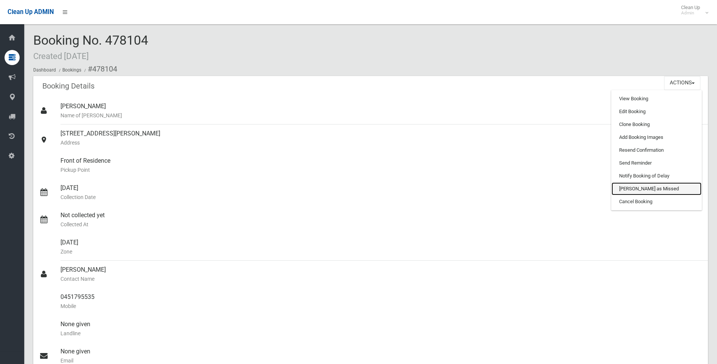
click at [645, 186] on link "[PERSON_NAME] as Missed" at bounding box center [657, 188] width 90 height 13
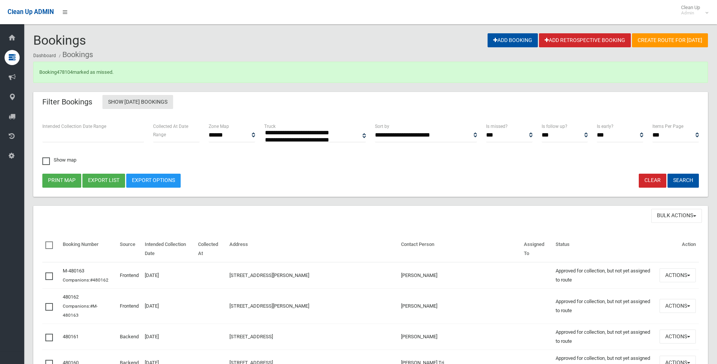
select select
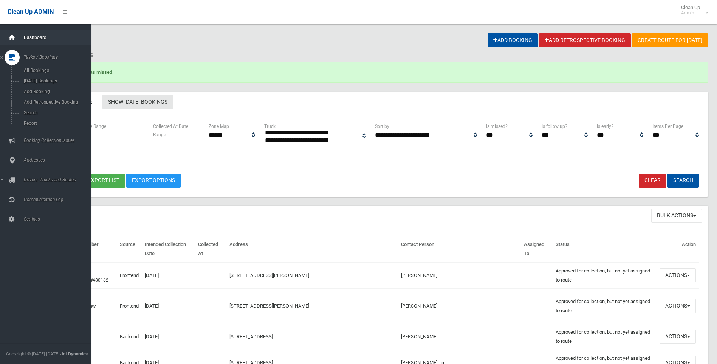
click at [13, 41] on icon at bounding box center [12, 37] width 8 height 15
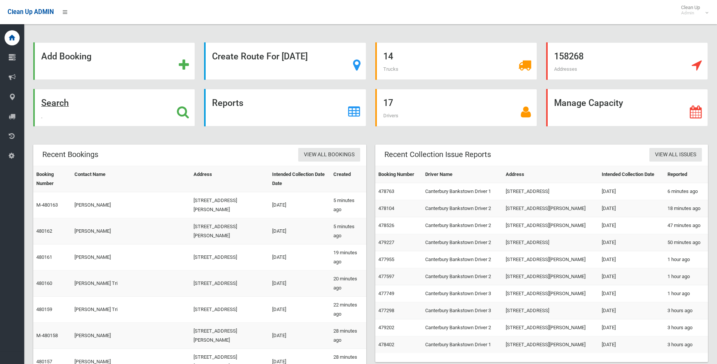
click at [184, 110] on icon at bounding box center [183, 111] width 12 height 13
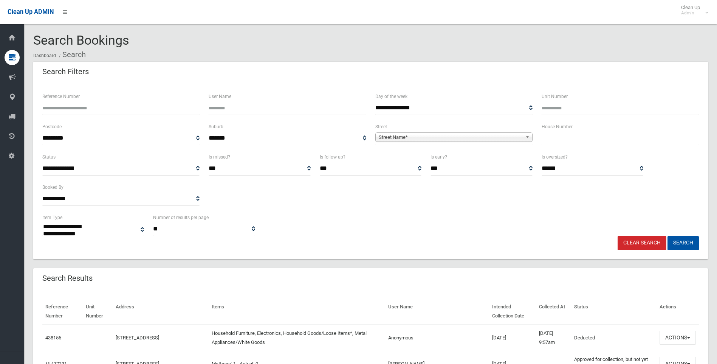
select select
click at [561, 145] on div "House Number" at bounding box center [620, 137] width 166 height 30
click at [558, 140] on input "text" at bounding box center [620, 138] width 157 height 14
type input "***"
click at [489, 130] on div "**********" at bounding box center [453, 133] width 157 height 23
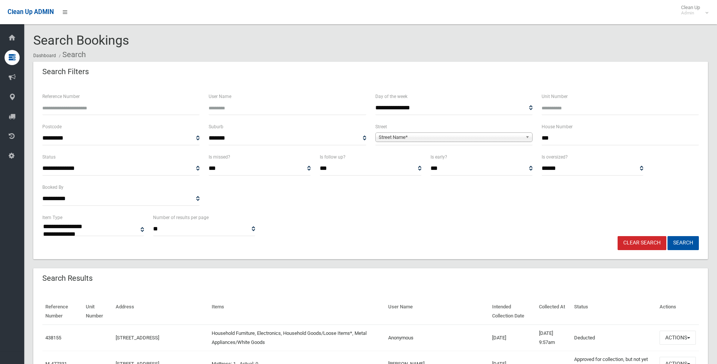
click at [468, 138] on span "Street Name*" at bounding box center [451, 137] width 144 height 9
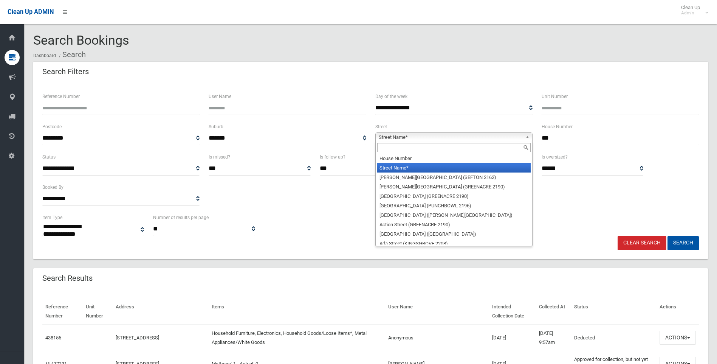
click at [416, 147] on input "text" at bounding box center [453, 147] width 153 height 9
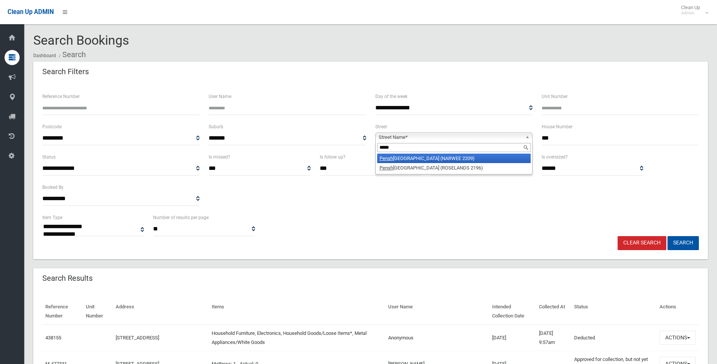
type input "*****"
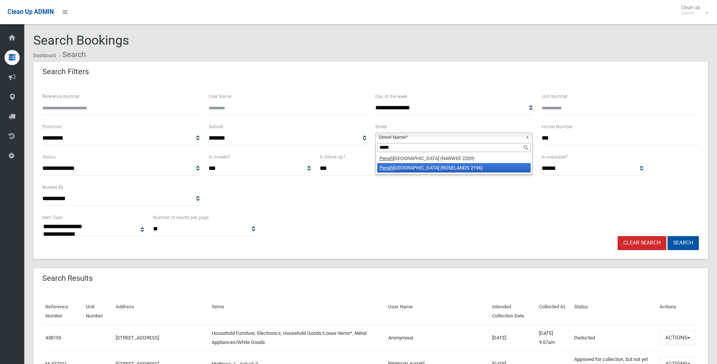
click at [432, 168] on li "[GEOGRAPHIC_DATA] (ROSELANDS 2196)" at bounding box center [453, 167] width 153 height 9
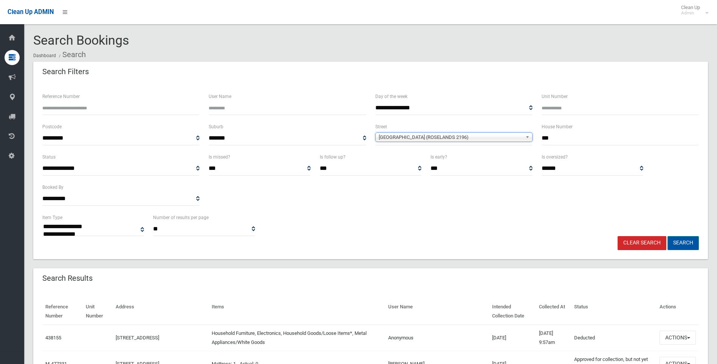
click at [679, 244] on button "Search" at bounding box center [683, 243] width 31 height 14
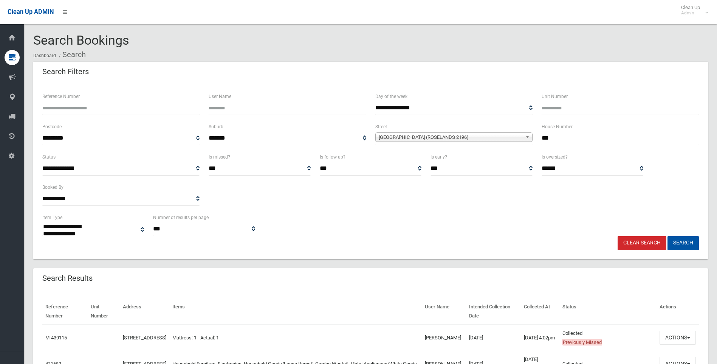
select select
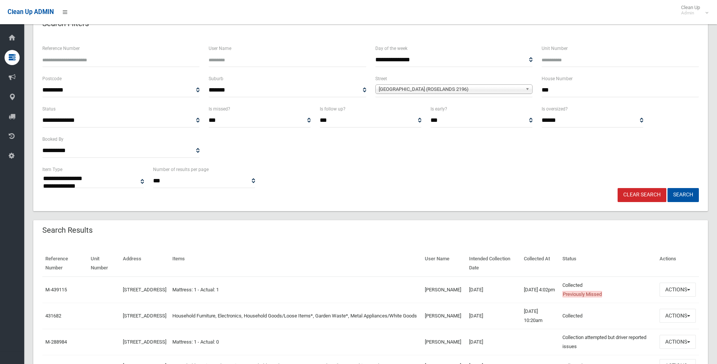
scroll to position [113, 0]
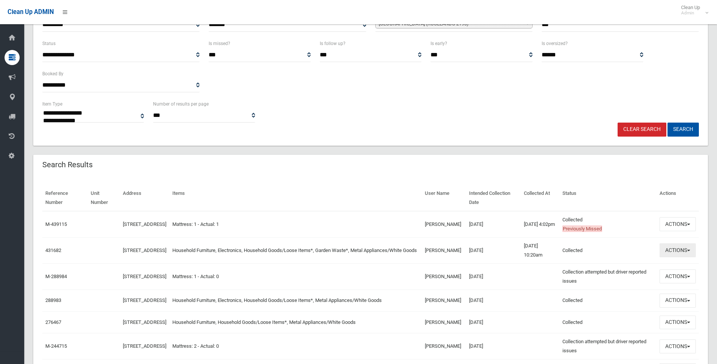
click at [673, 253] on button "Actions" at bounding box center [678, 250] width 36 height 14
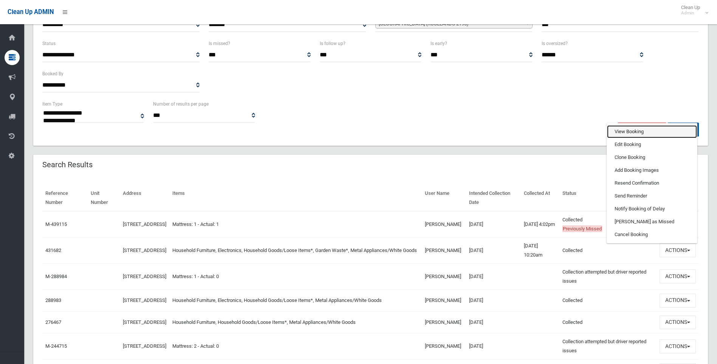
click at [629, 133] on link "View Booking" at bounding box center [652, 131] width 90 height 13
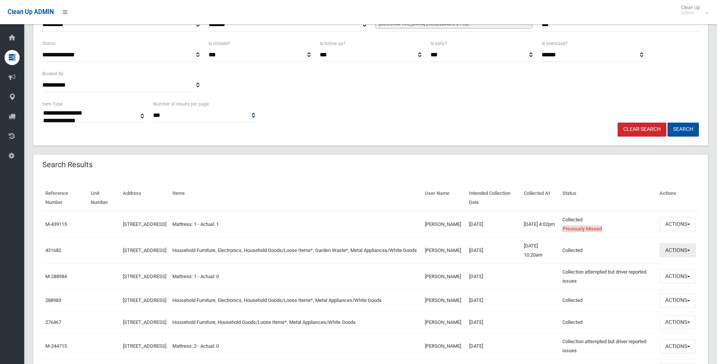
click at [671, 257] on button "Actions" at bounding box center [678, 250] width 36 height 14
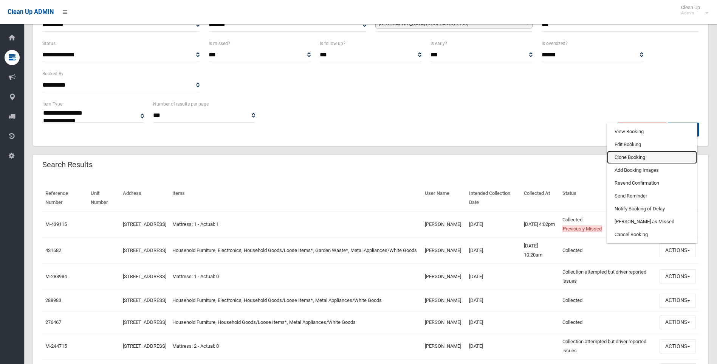
click at [629, 158] on link "Clone Booking" at bounding box center [652, 157] width 90 height 13
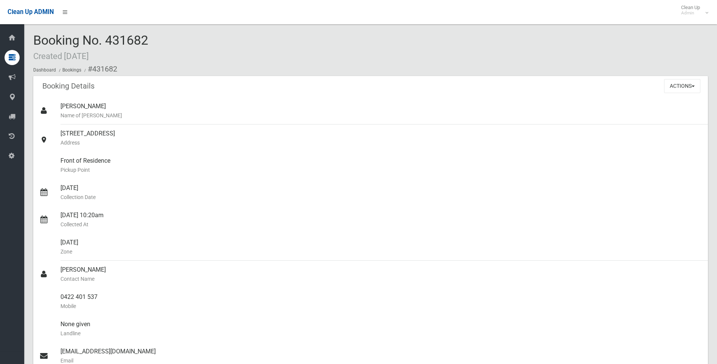
scroll to position [189, 0]
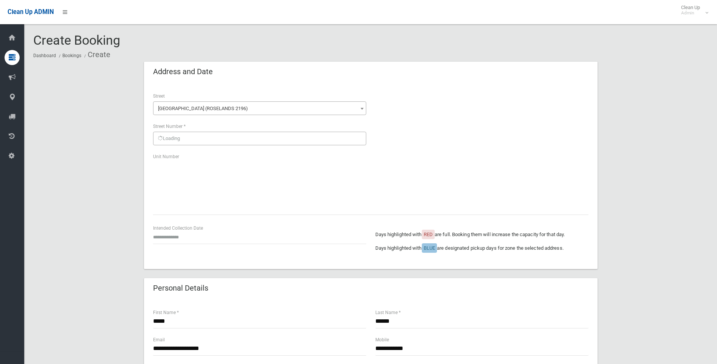
scroll to position [151, 0]
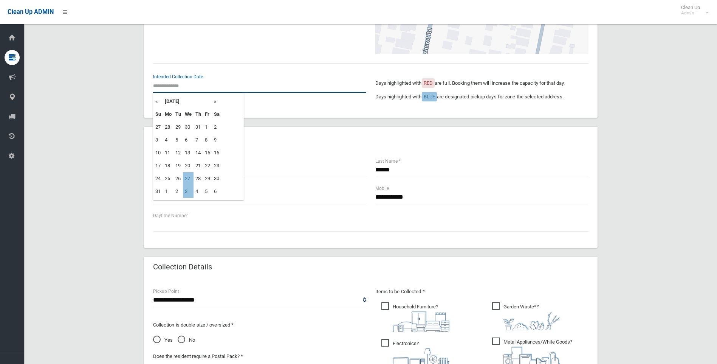
click at [177, 87] on input "text" at bounding box center [259, 86] width 213 height 14
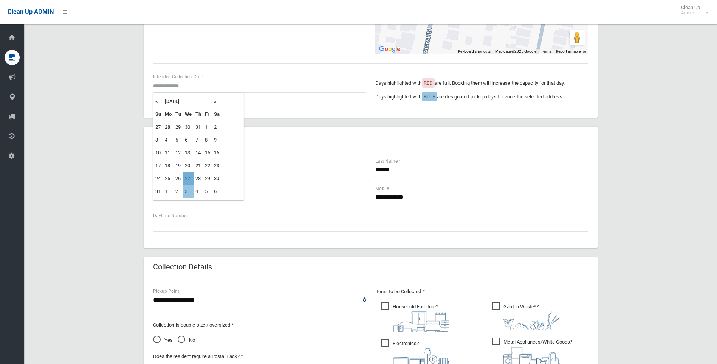
click at [188, 179] on td "27" at bounding box center [188, 178] width 11 height 13
type input "**********"
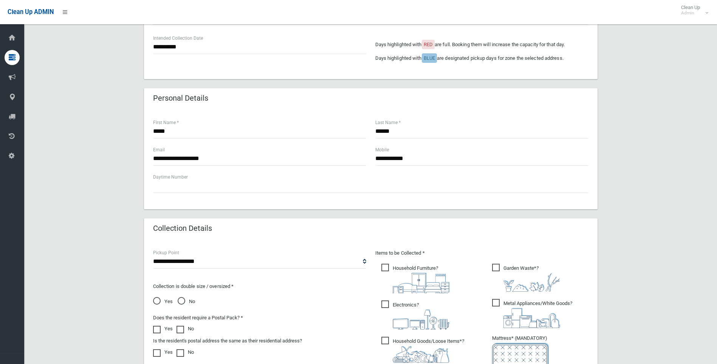
scroll to position [188, 0]
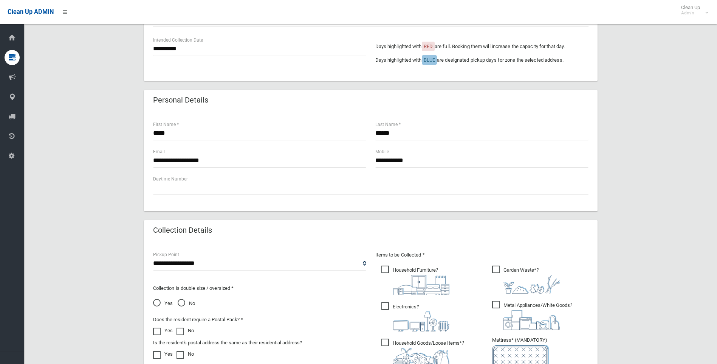
click at [657, 115] on div "**********" at bounding box center [370, 203] width 675 height 659
drag, startPoint x: 428, startPoint y: 163, endPoint x: 305, endPoint y: 166, distance: 122.2
click at [310, 166] on div "**********" at bounding box center [371, 160] width 445 height 27
paste input "**********"
type input "**********"
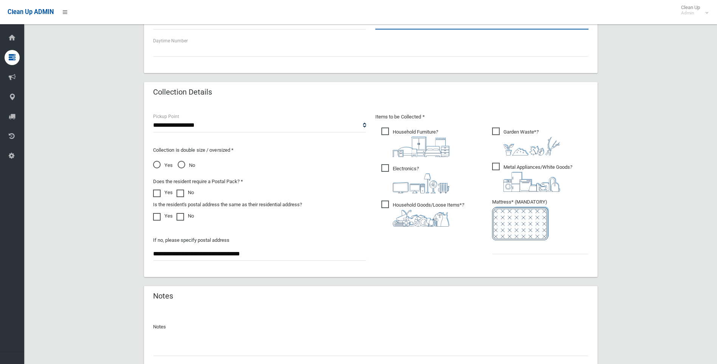
scroll to position [330, 0]
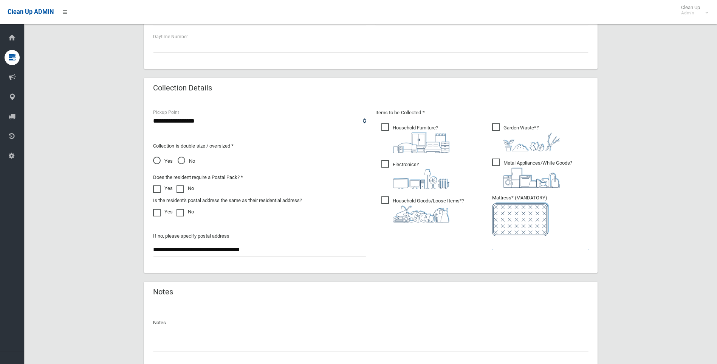
click at [519, 245] on input "text" at bounding box center [540, 243] width 96 height 14
type input "*"
click at [625, 220] on div "**********" at bounding box center [370, 61] width 675 height 659
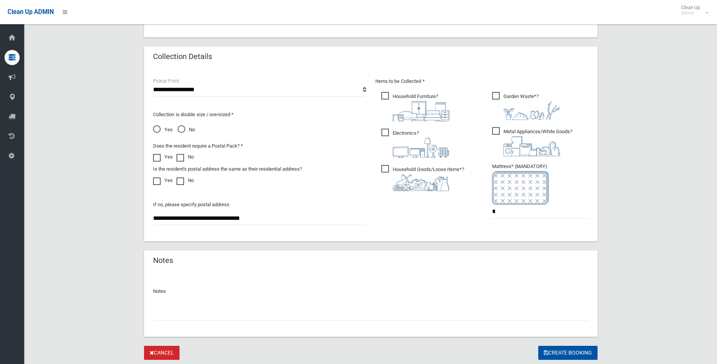
scroll to position [384, 0]
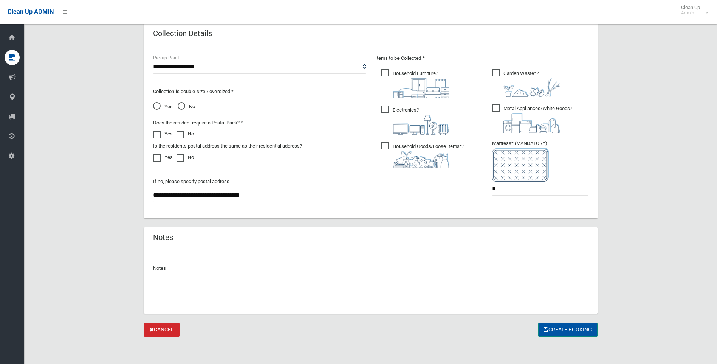
click at [579, 327] on button "Create Booking" at bounding box center [567, 329] width 59 height 14
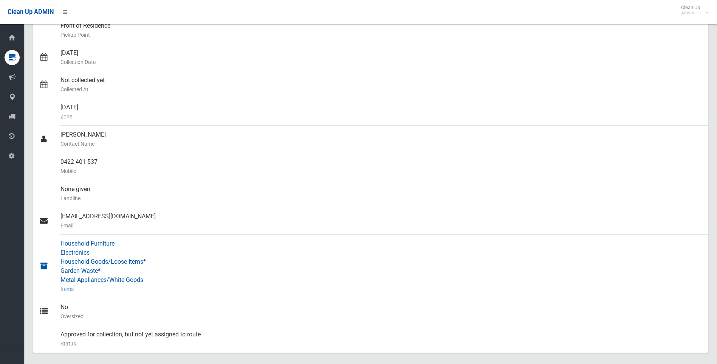
scroll to position [151, 0]
